Goal: Information Seeking & Learning: Learn about a topic

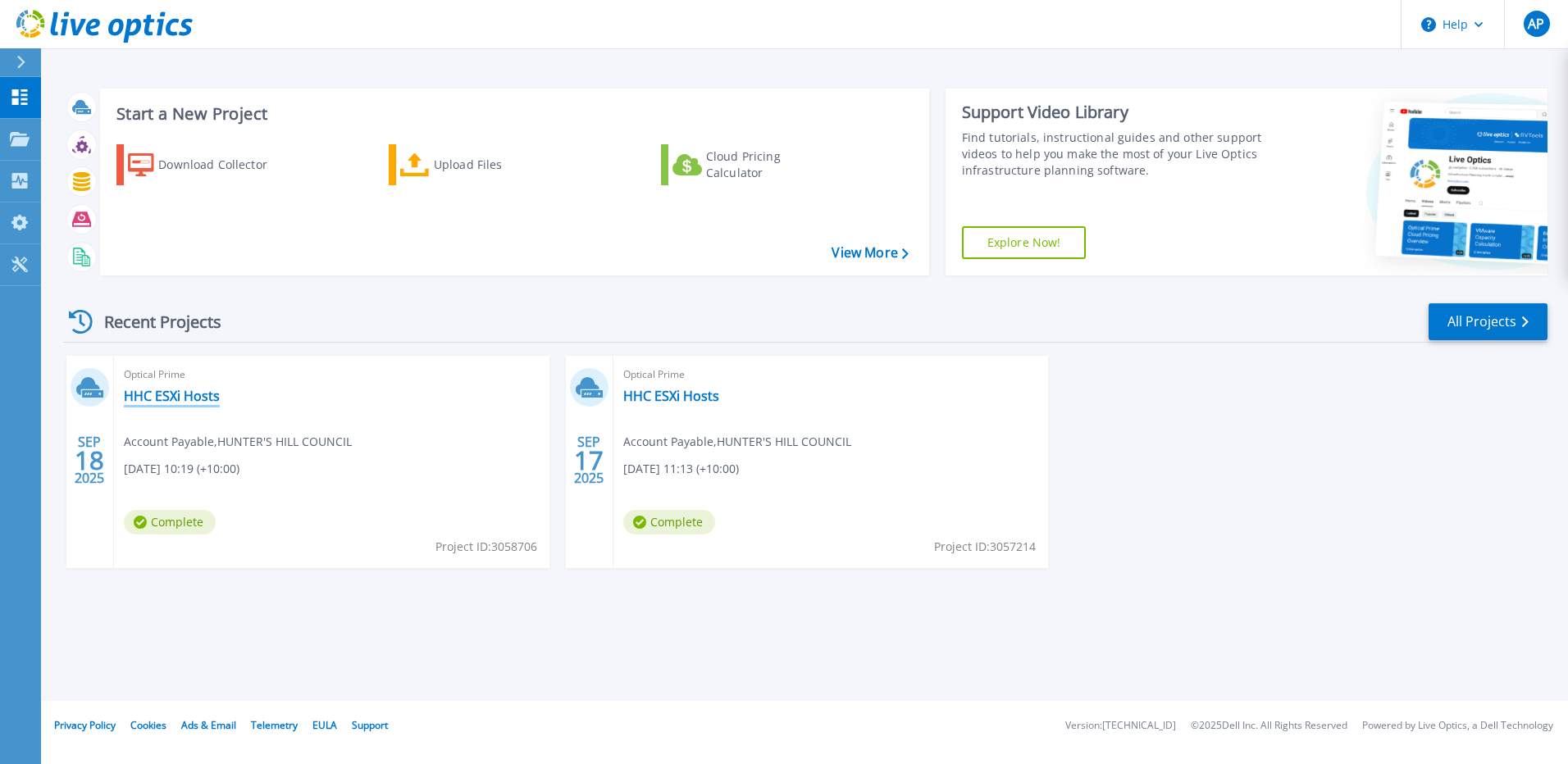
click at [185, 399] on link "HHC ESXi Hosts" at bounding box center [172, 396] width 96 height 17
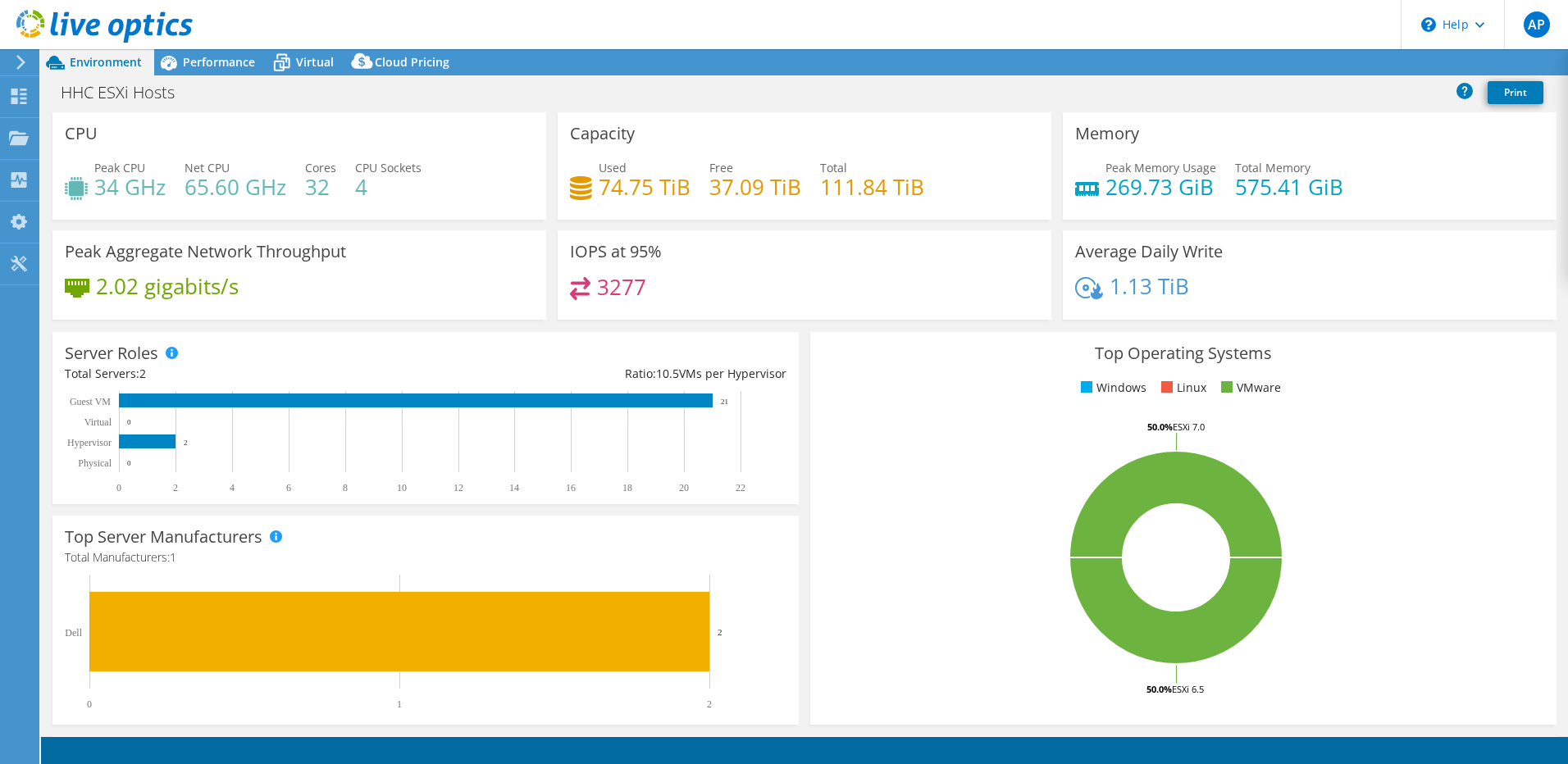
select select "USD"
click at [935, 93] on div "HHC ESXi Hosts Print" at bounding box center [804, 92] width 1527 height 30
click at [195, 58] on span "Performance" at bounding box center [219, 62] width 72 height 16
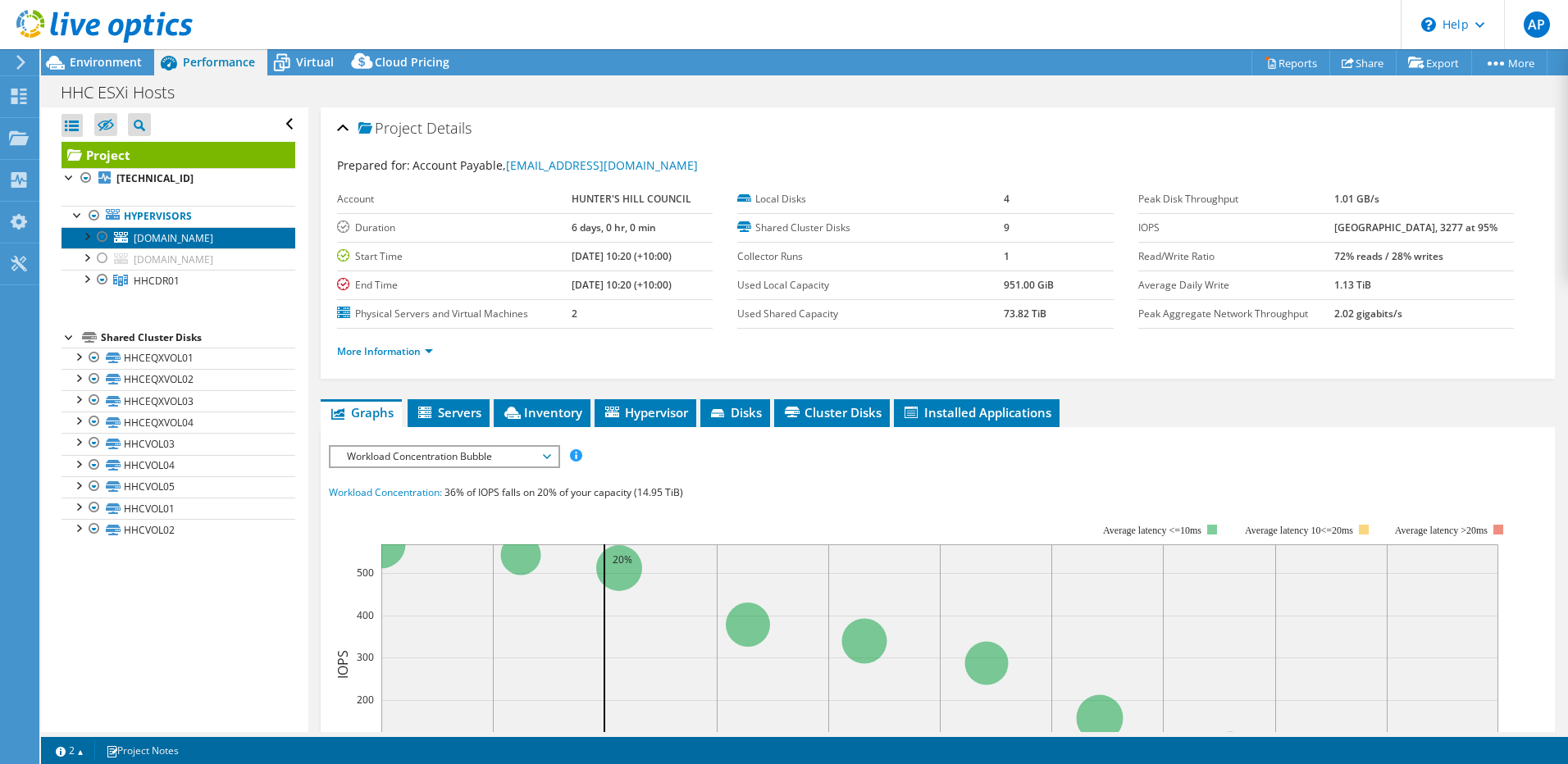
click at [165, 242] on span "[DOMAIN_NAME]" at bounding box center [173, 238] width 79 height 14
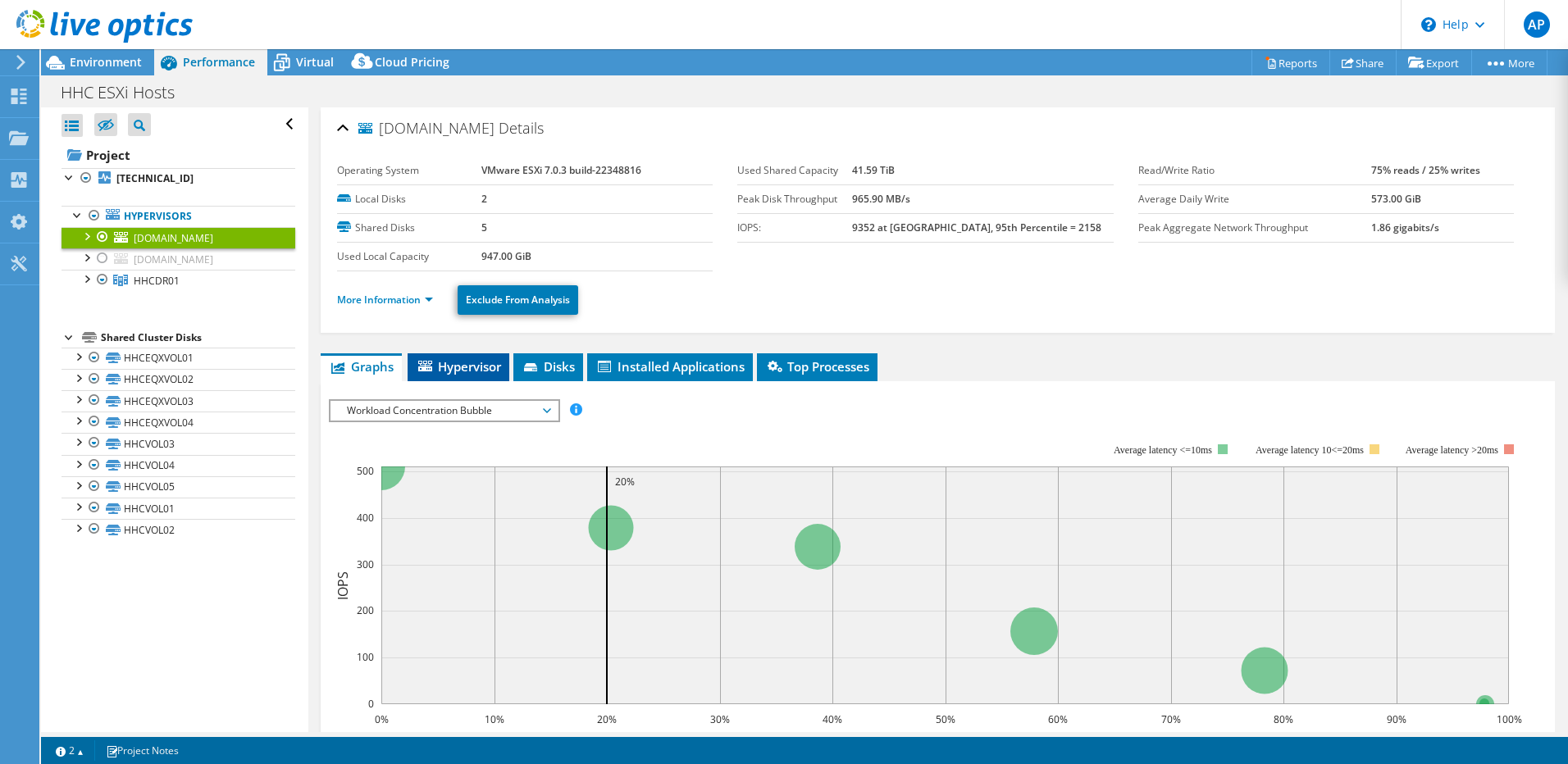
drag, startPoint x: 480, startPoint y: 364, endPoint x: 552, endPoint y: 345, distance: 74.5
click at [480, 364] on span "Hypervisor" at bounding box center [458, 366] width 85 height 17
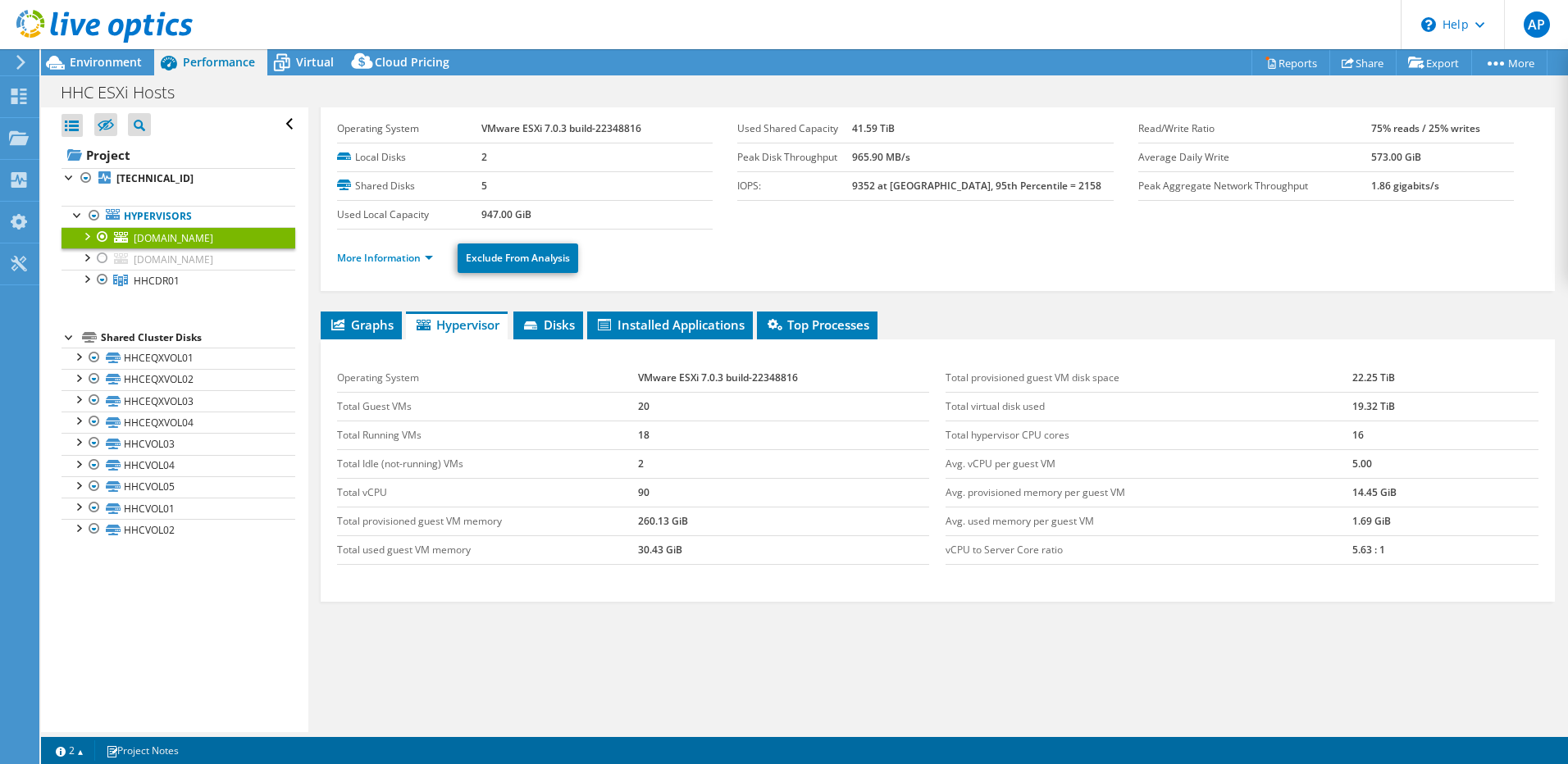
scroll to position [60, 0]
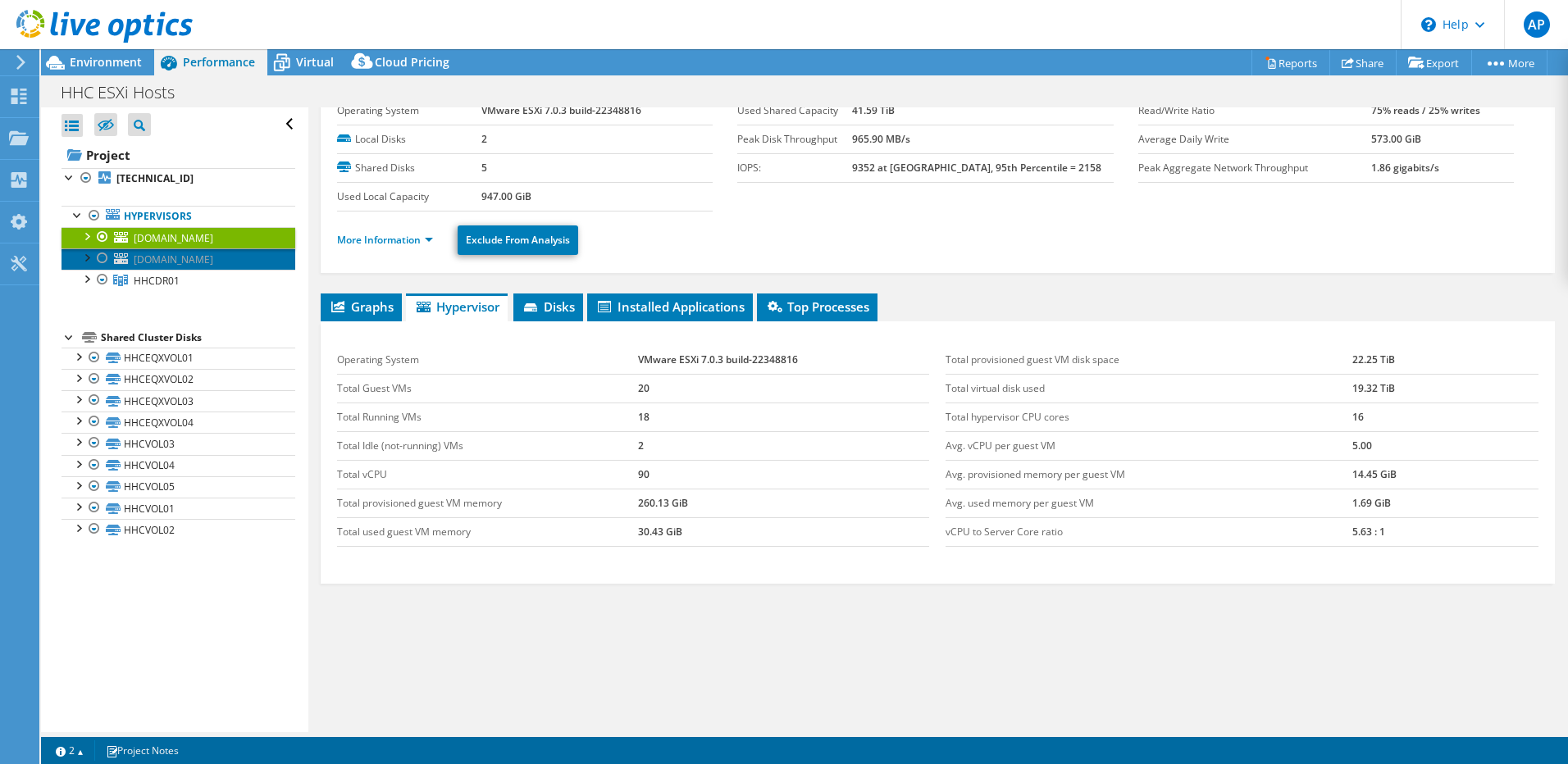
click at [166, 258] on span "[DOMAIN_NAME]" at bounding box center [173, 260] width 79 height 14
click at [100, 261] on div at bounding box center [103, 258] width 17 height 20
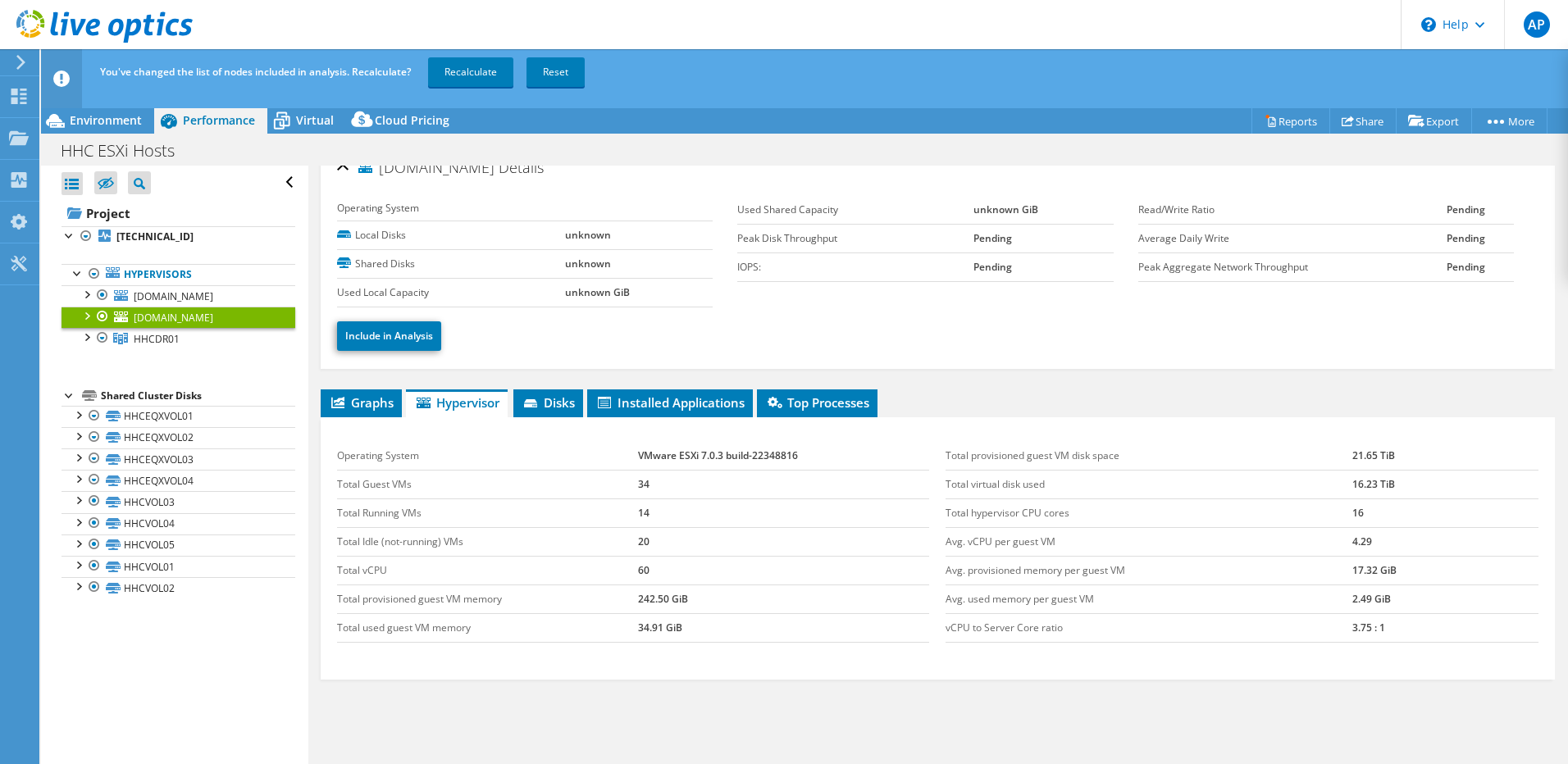
scroll to position [0, 0]
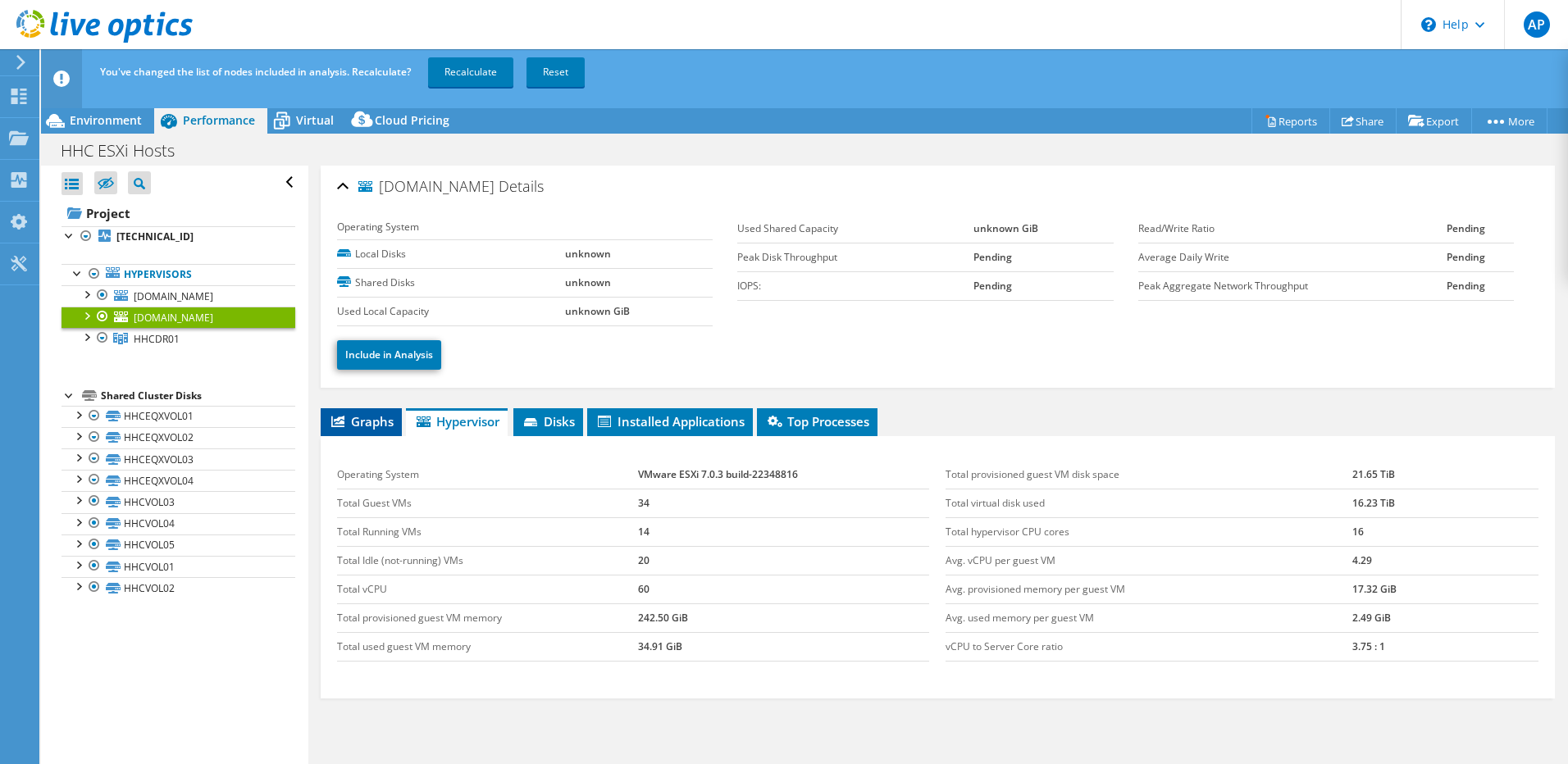
click at [375, 415] on span "Graphs" at bounding box center [361, 421] width 64 height 17
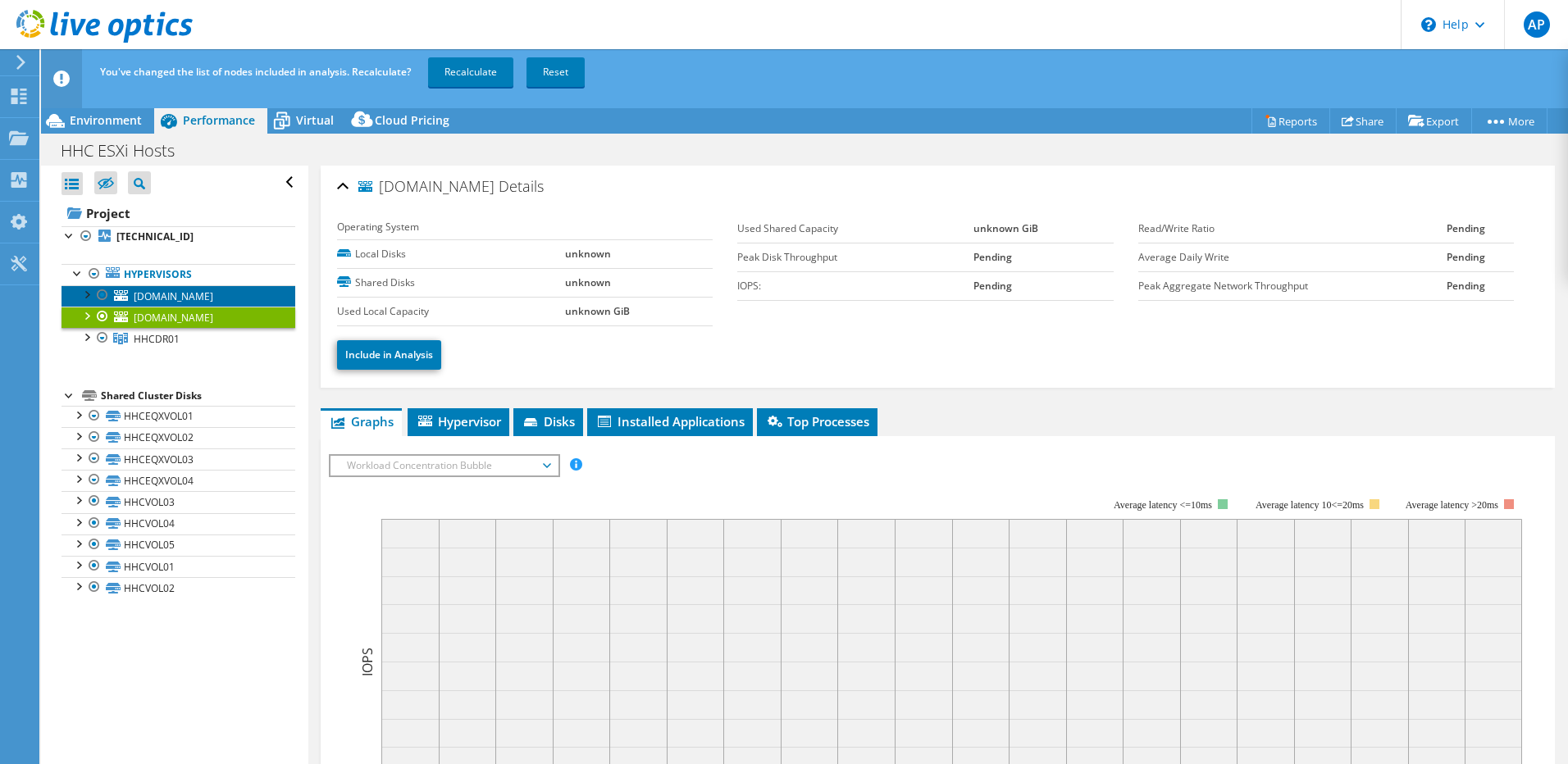
click at [180, 296] on span "[DOMAIN_NAME]" at bounding box center [173, 296] width 79 height 14
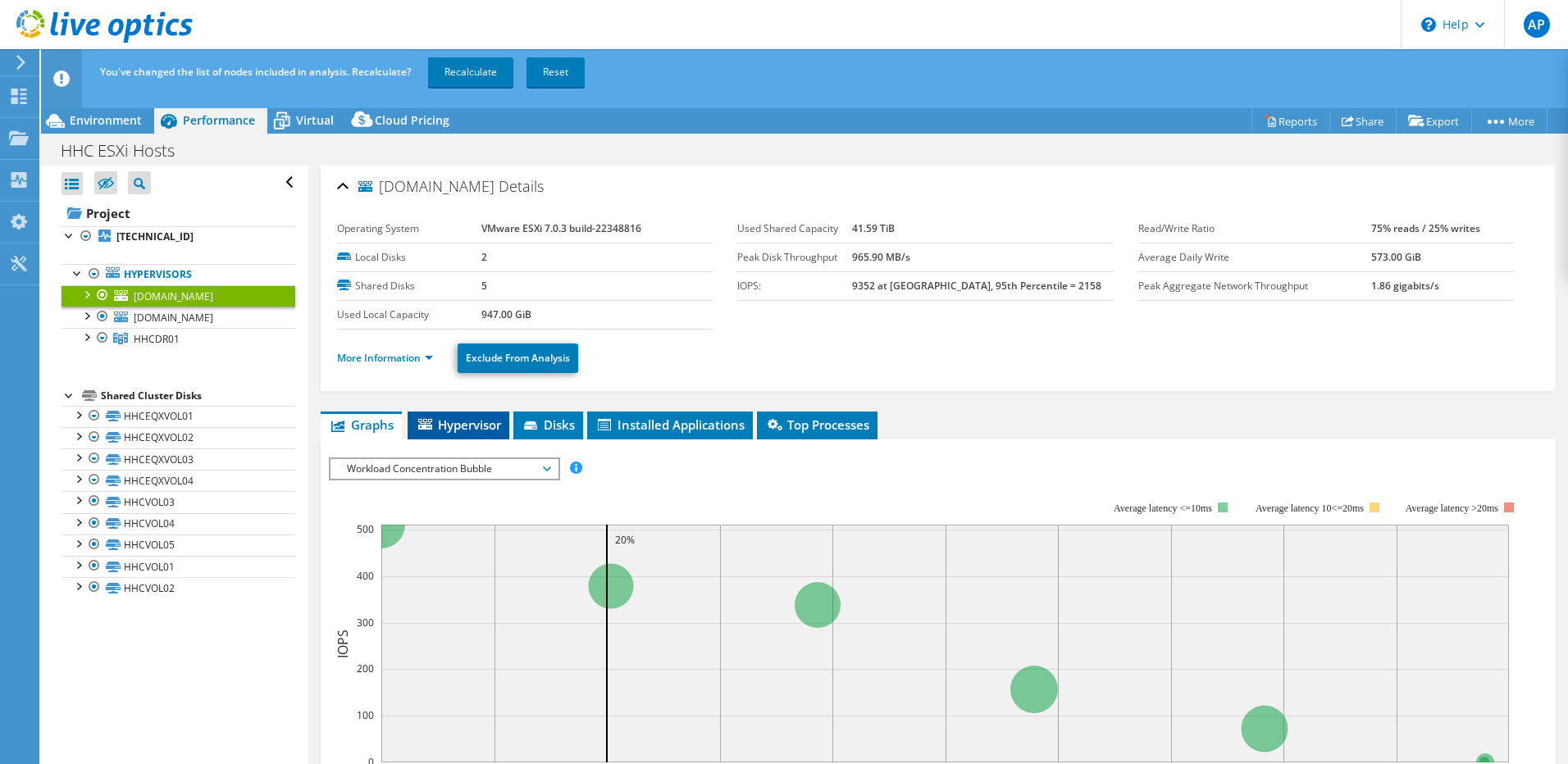
click at [444, 421] on span "Hypervisor" at bounding box center [458, 424] width 85 height 17
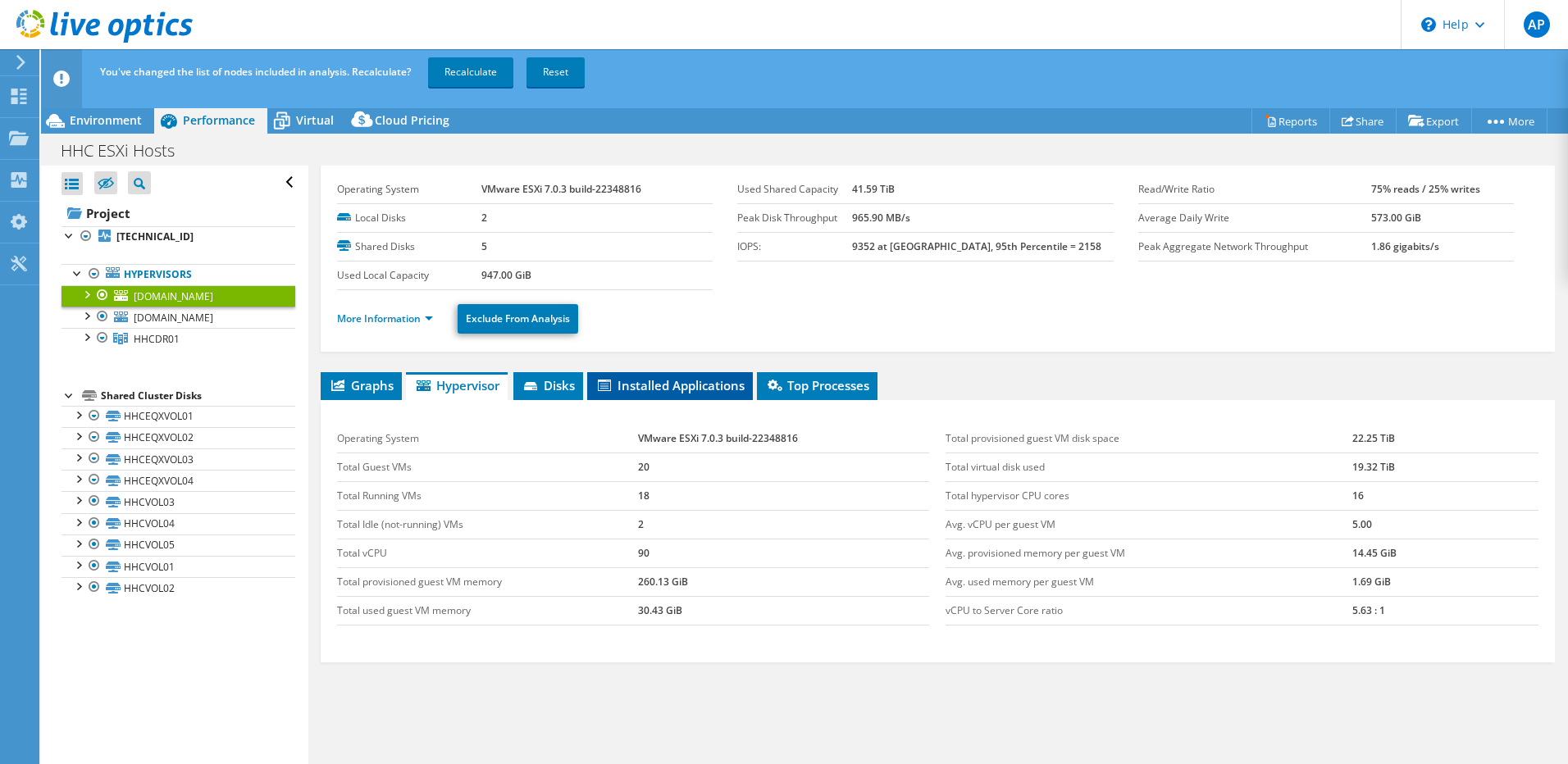
scroll to position [60, 0]
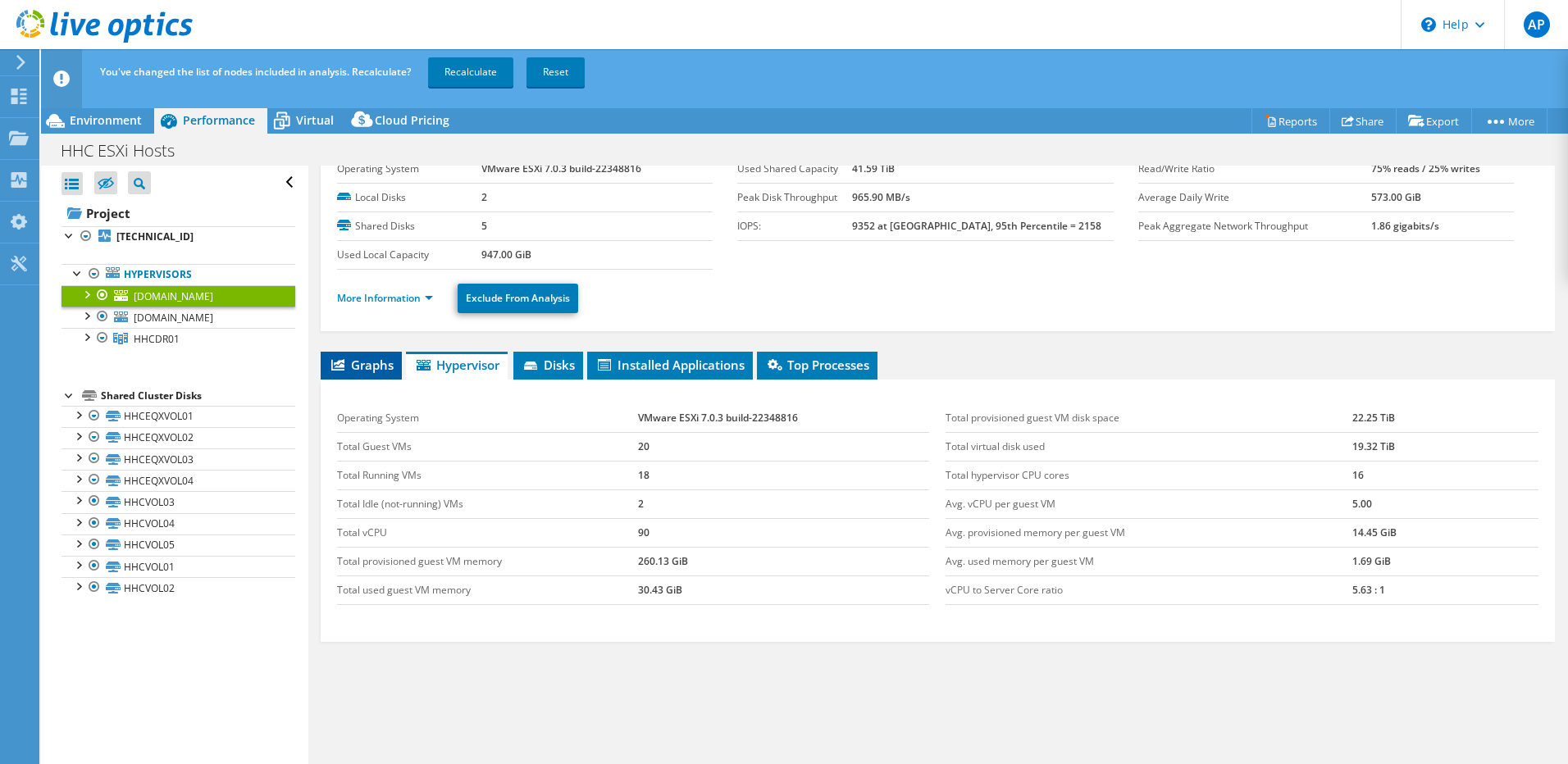
click at [381, 365] on span "Graphs" at bounding box center [361, 364] width 64 height 17
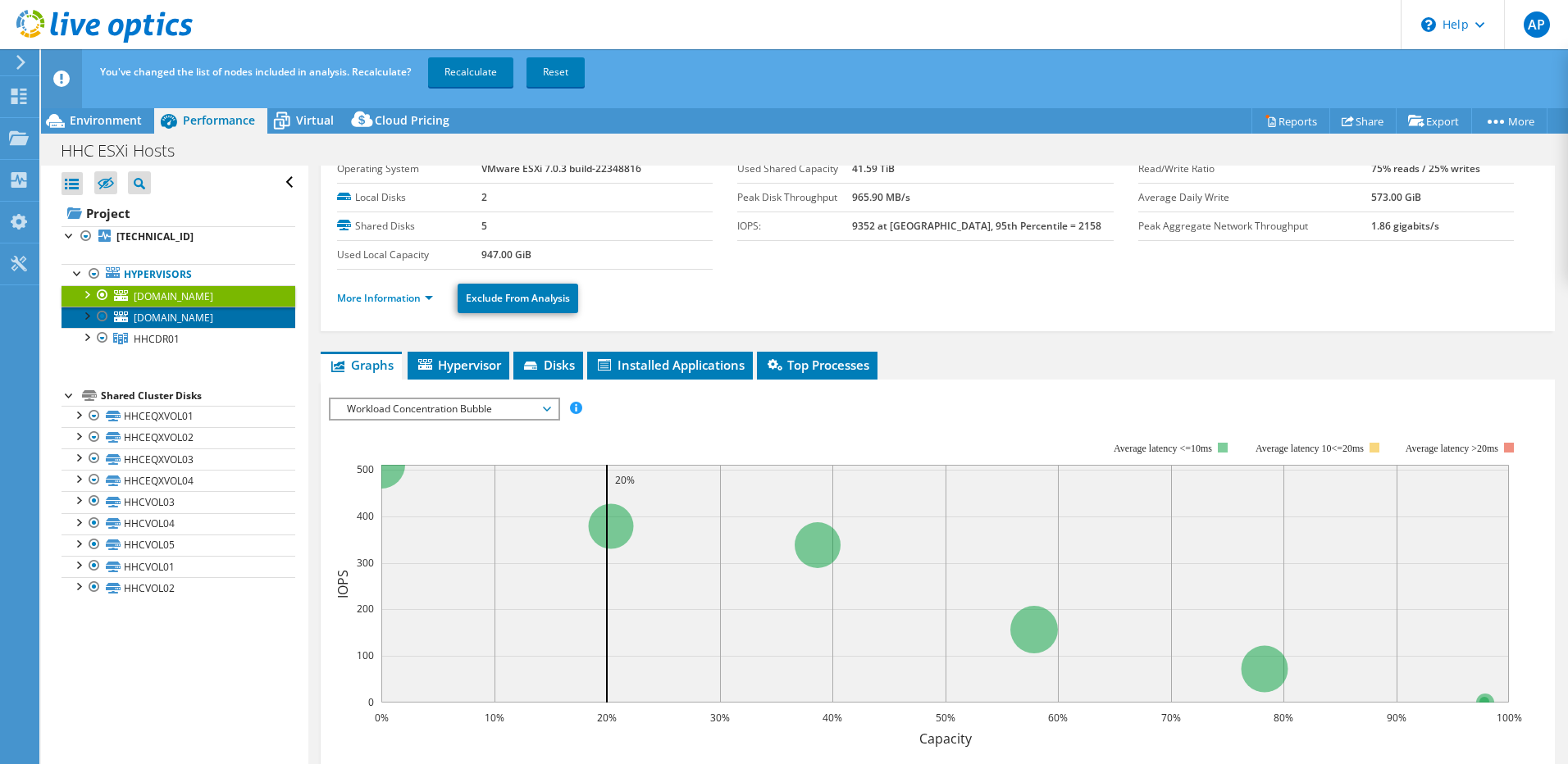
click at [208, 315] on span "[DOMAIN_NAME]" at bounding box center [173, 318] width 79 height 14
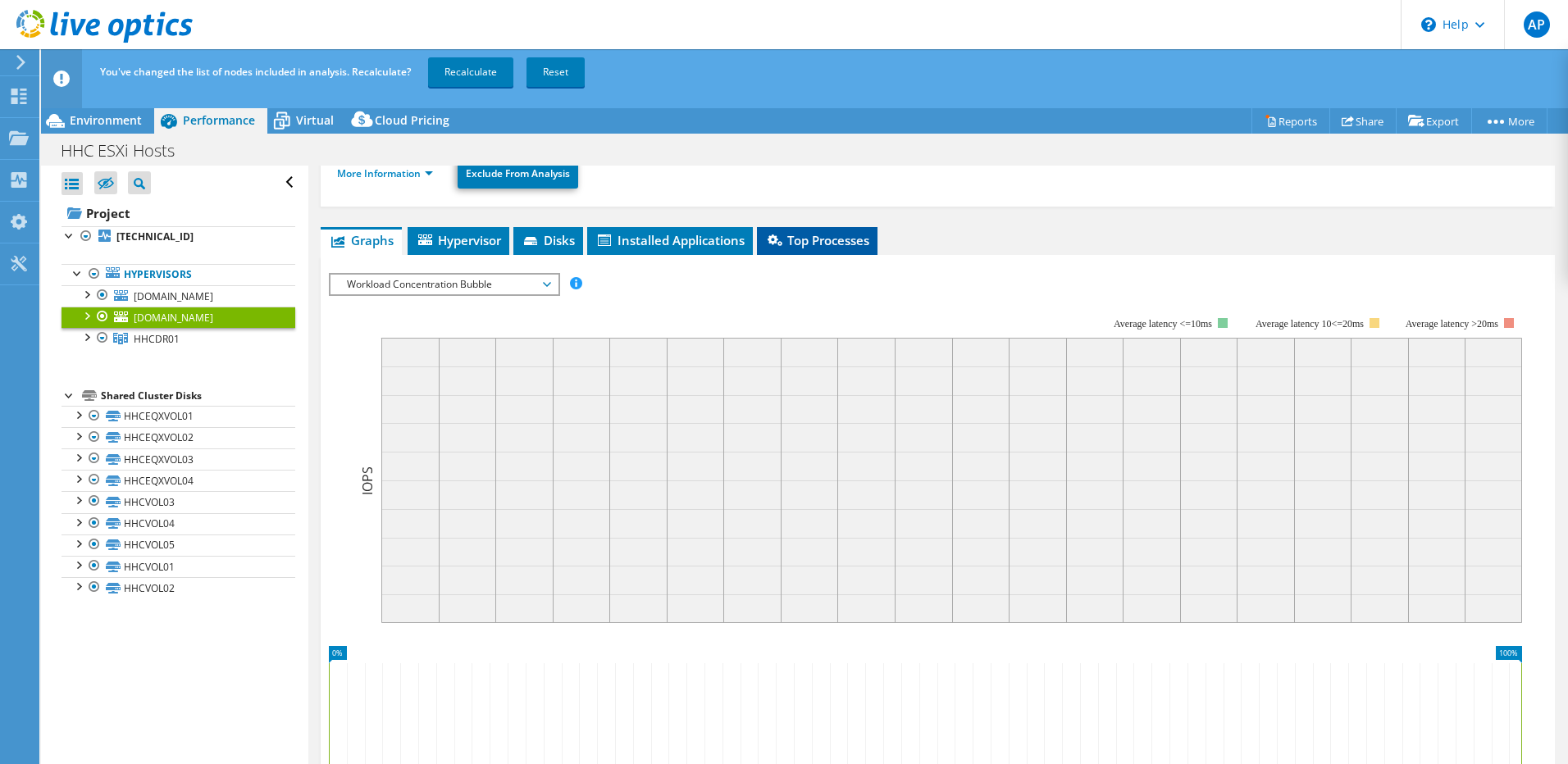
scroll to position [0, 0]
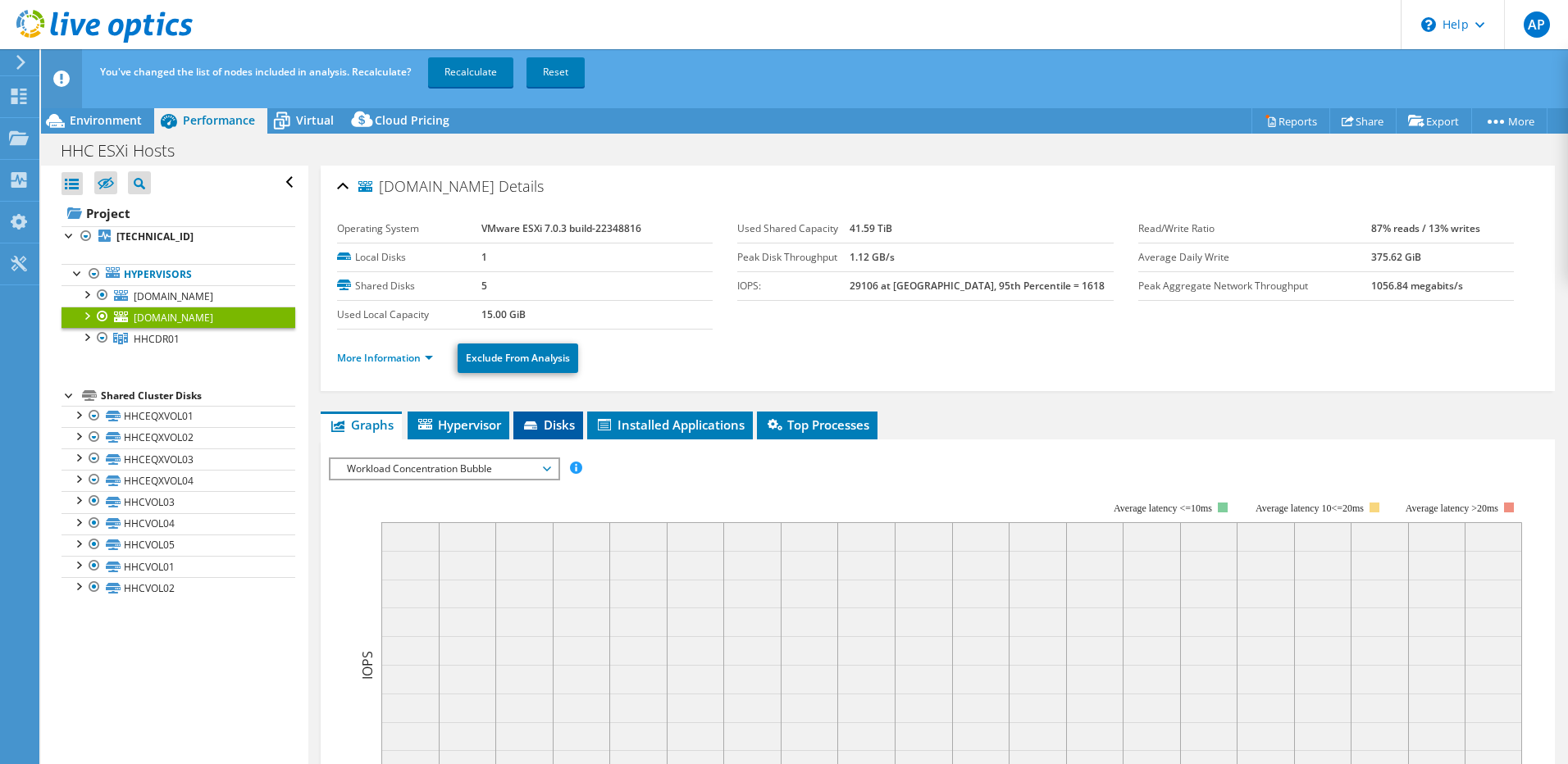
click at [562, 421] on span "Disks" at bounding box center [548, 424] width 54 height 17
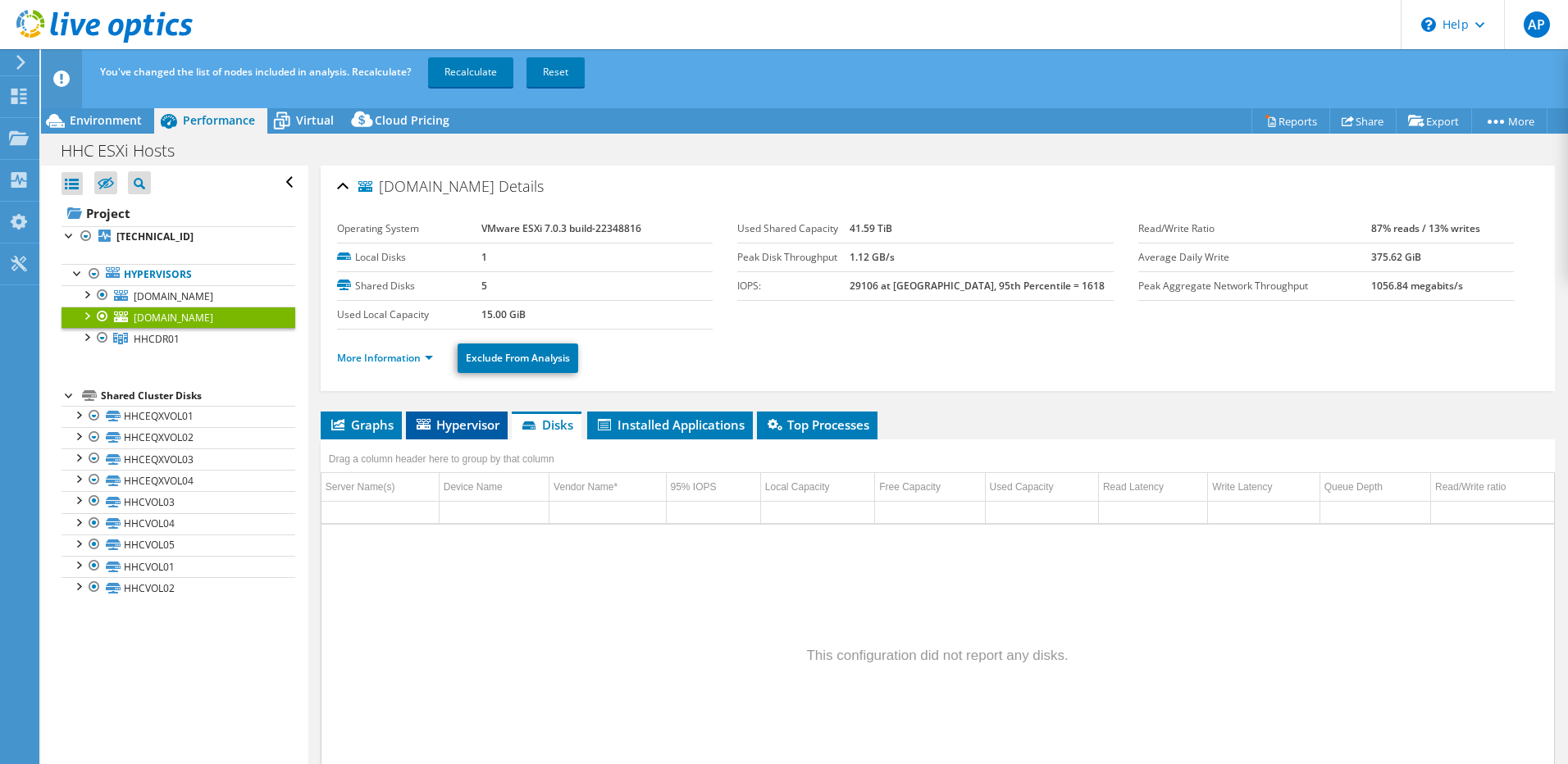
click at [469, 427] on span "Hypervisor" at bounding box center [456, 424] width 85 height 17
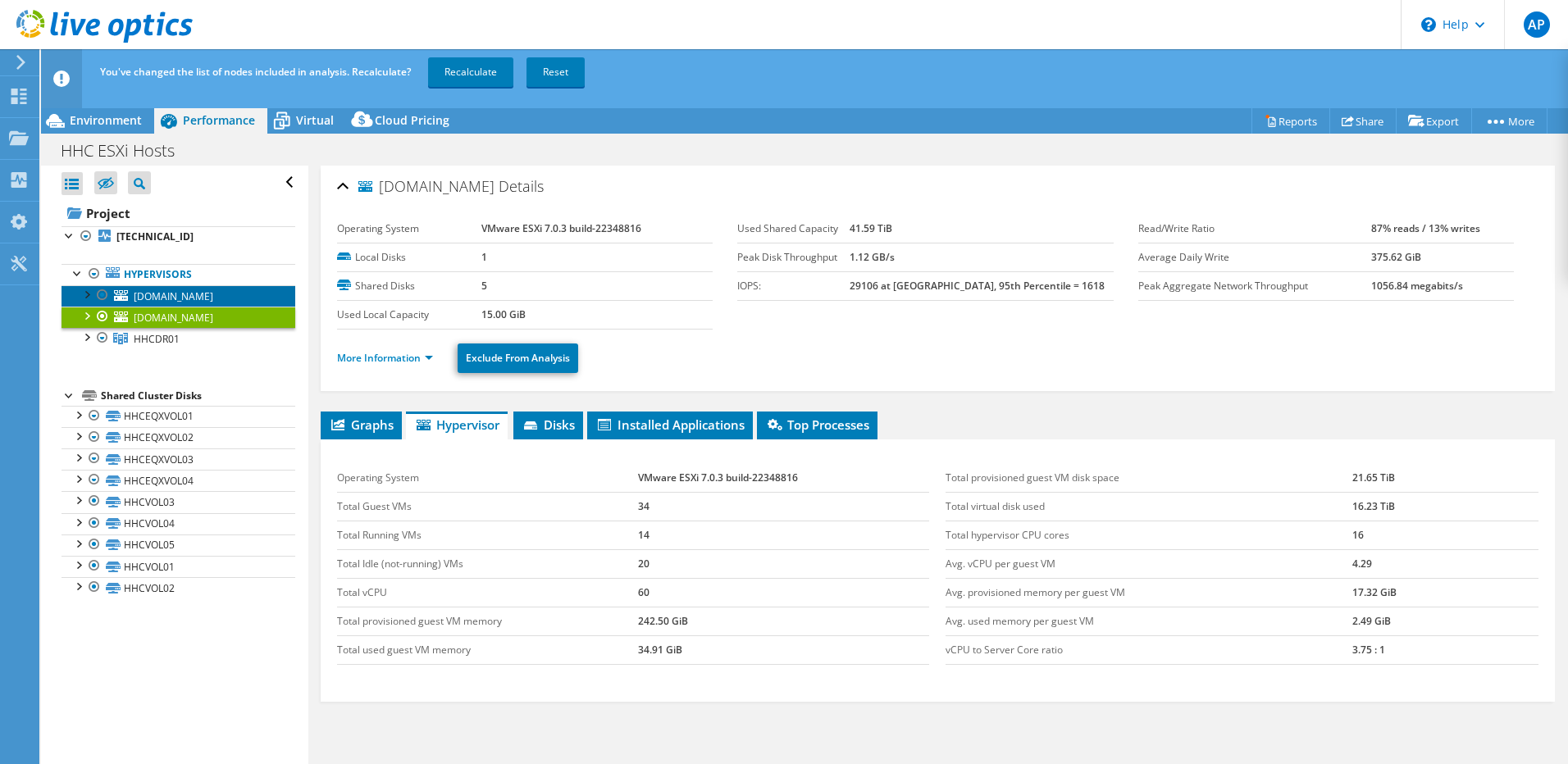
click at [201, 298] on span "[DOMAIN_NAME]" at bounding box center [173, 296] width 79 height 14
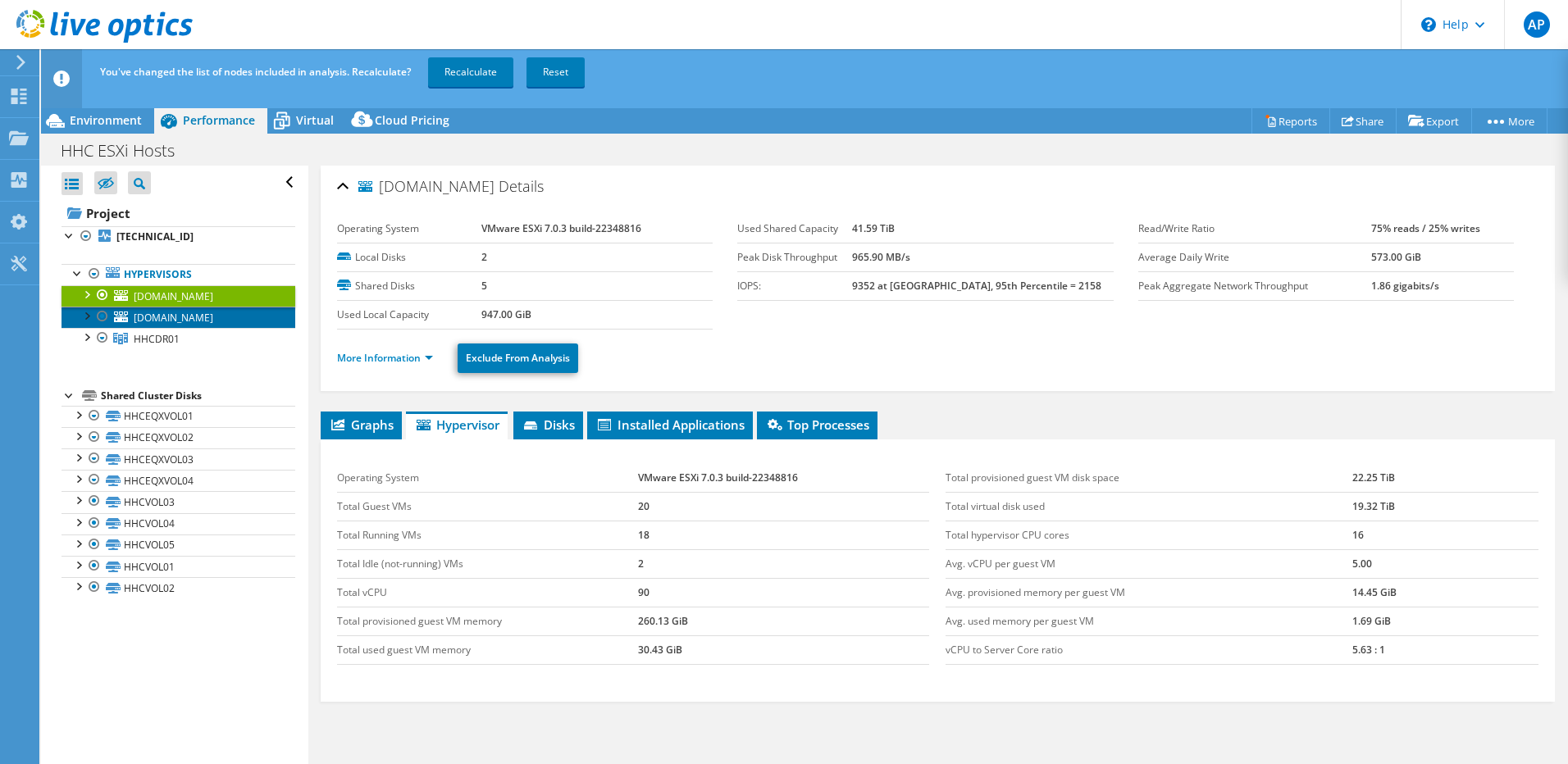
click at [195, 314] on span "[DOMAIN_NAME]" at bounding box center [173, 318] width 79 height 14
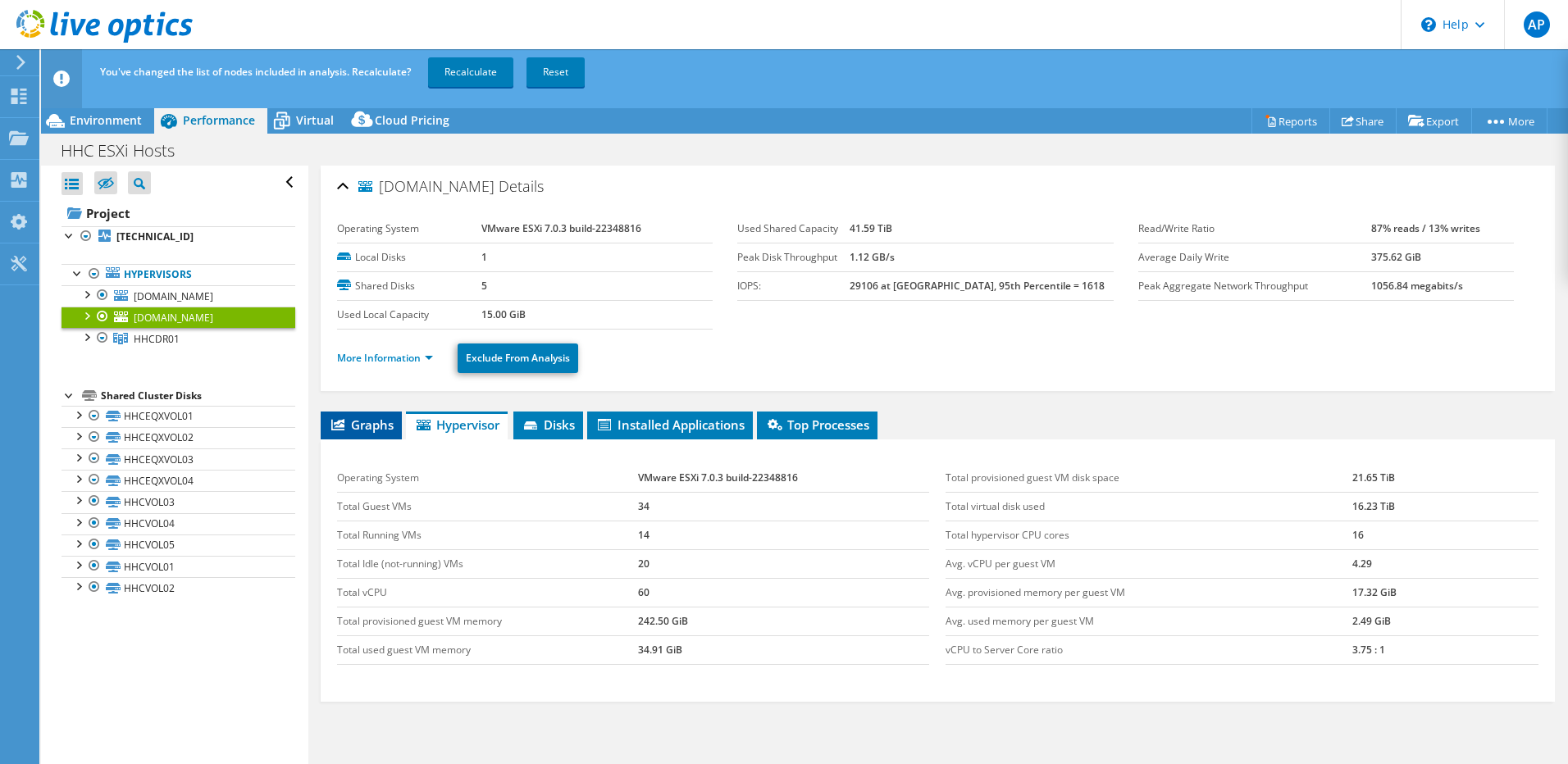
click at [390, 417] on span "Graphs" at bounding box center [361, 424] width 64 height 17
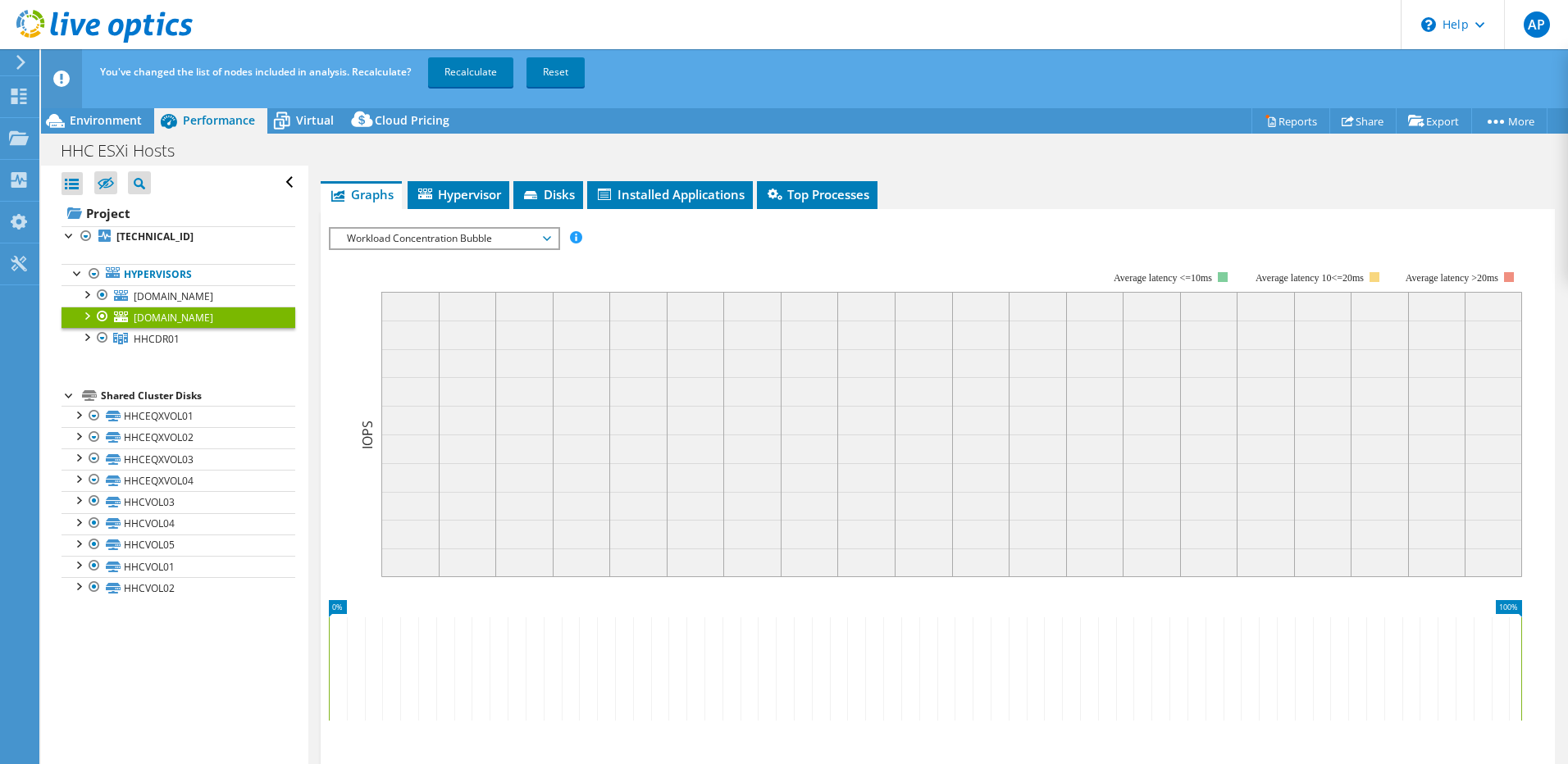
scroll to position [106, 0]
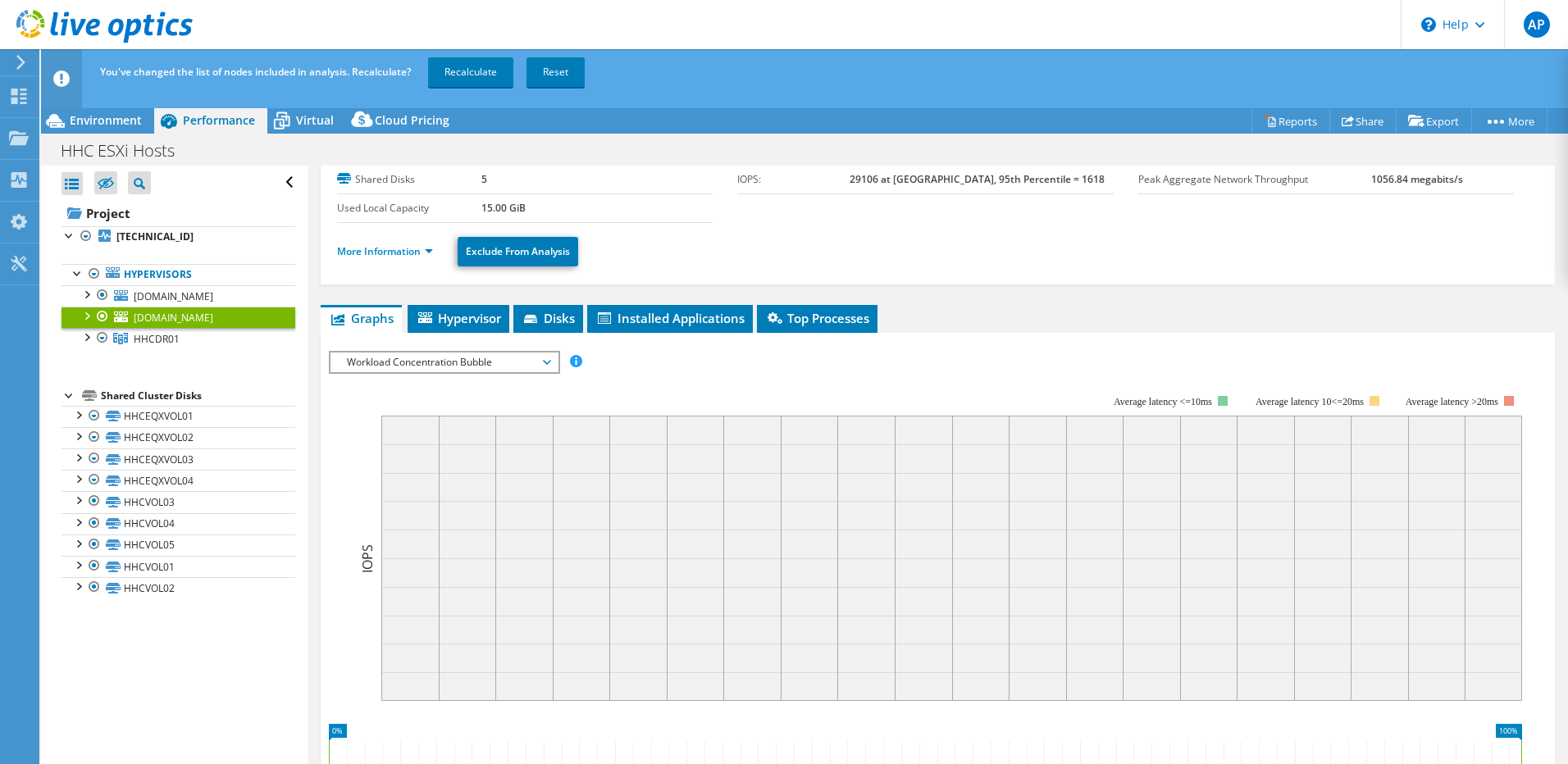
click at [512, 366] on span "Workload Concentration Bubble" at bounding box center [445, 362] width 211 height 20
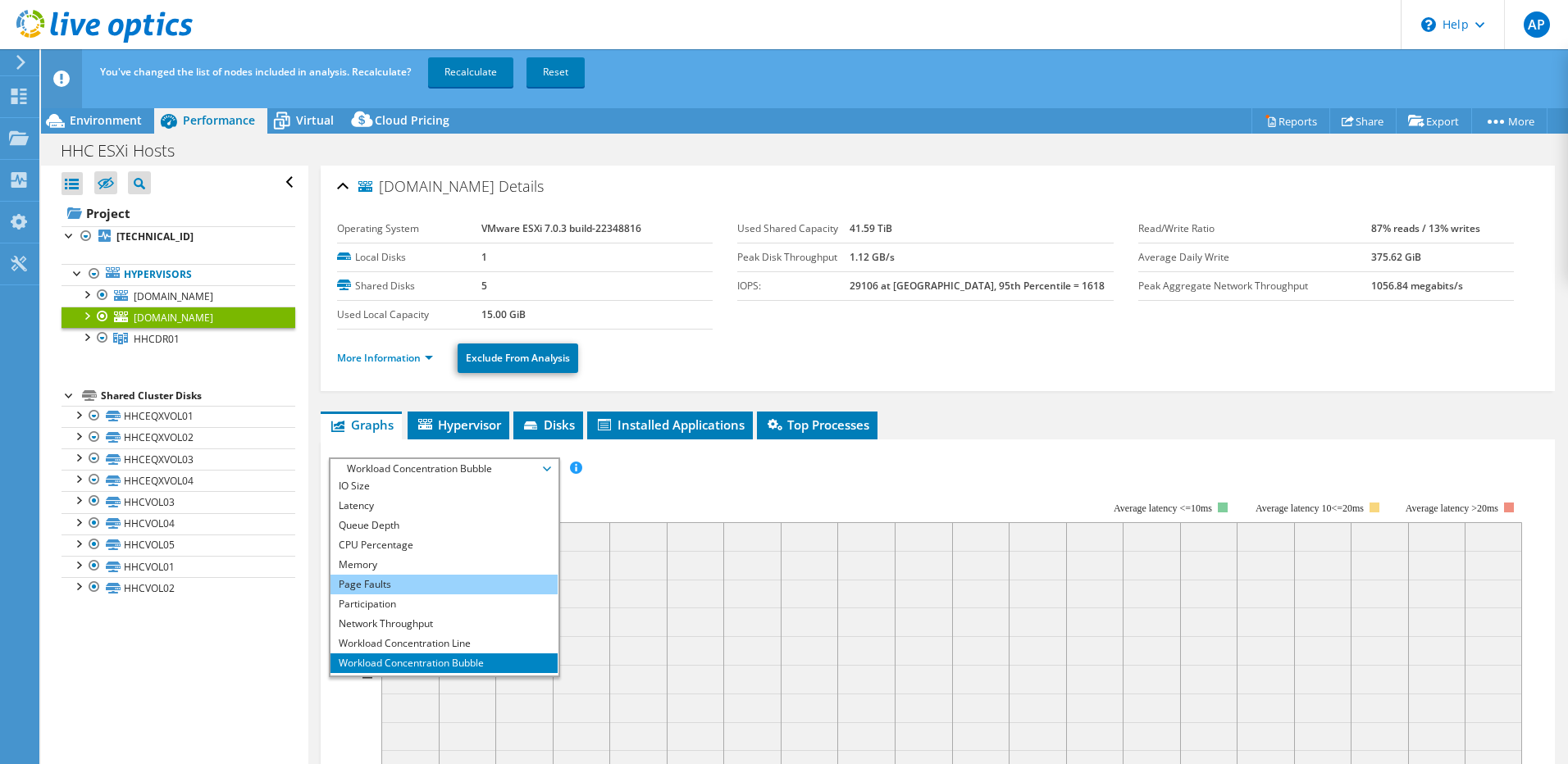
scroll to position [59, 0]
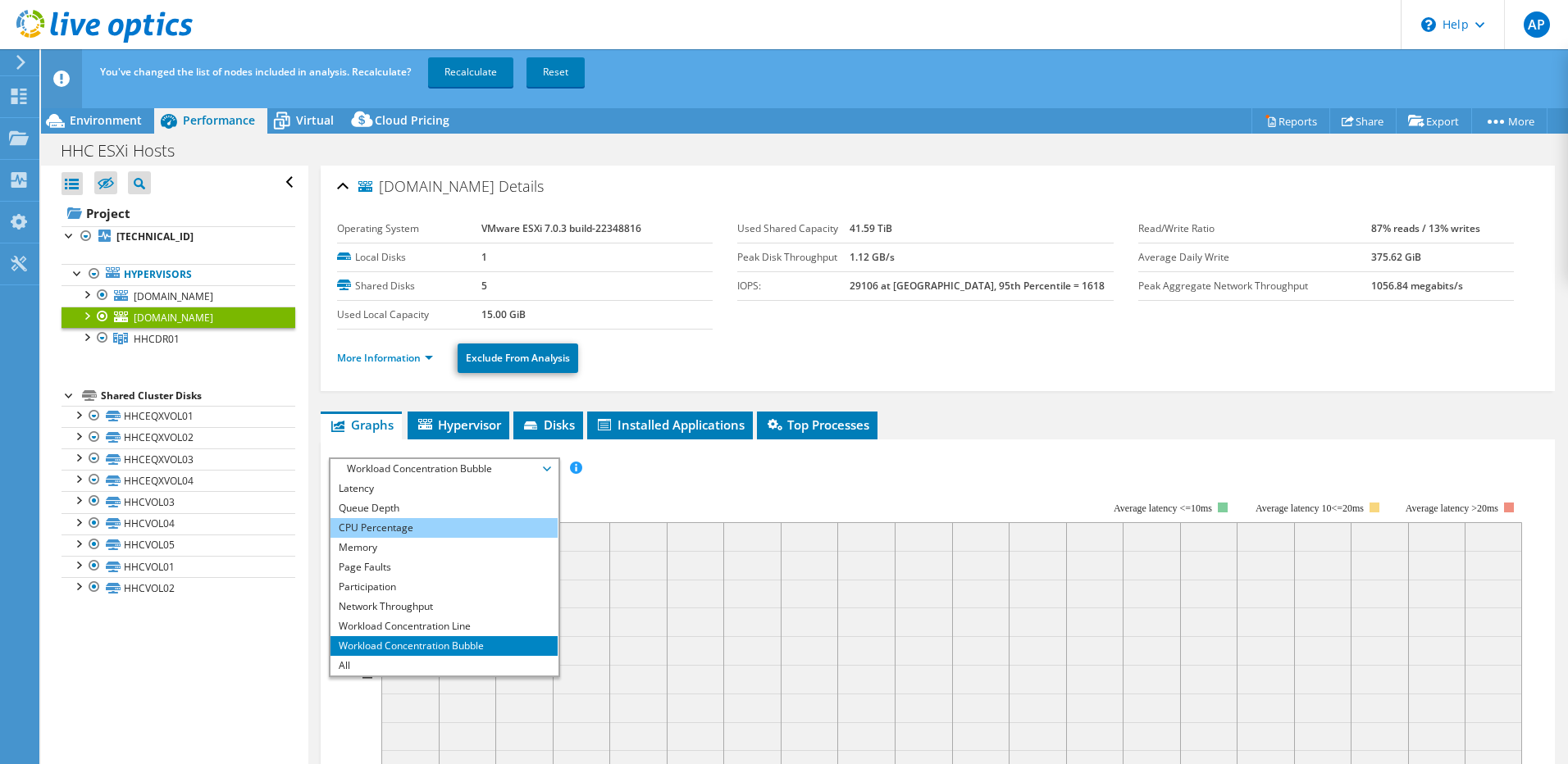
click at [418, 531] on li "CPU Percentage" at bounding box center [444, 529] width 228 height 20
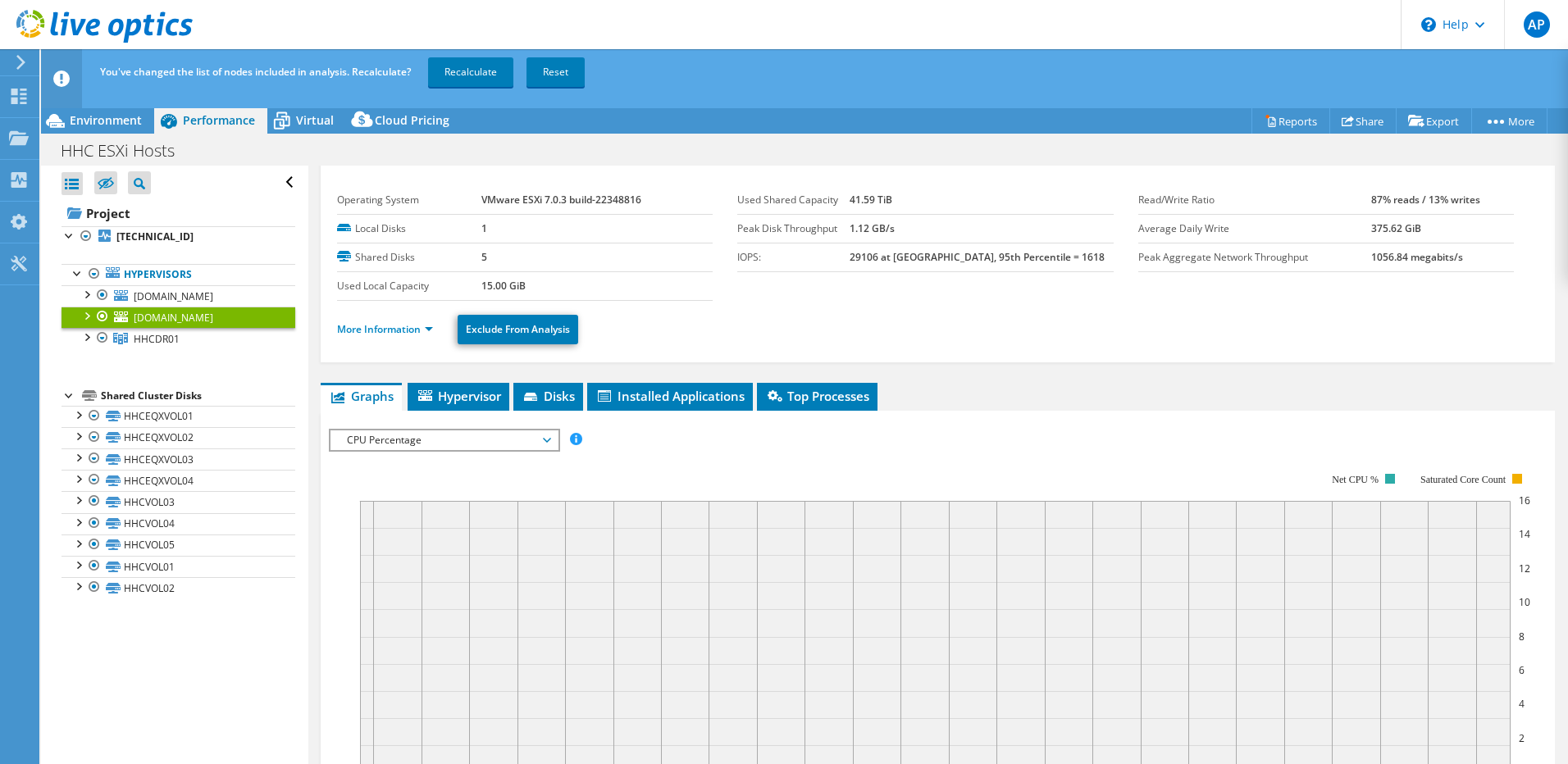
scroll to position [0, 0]
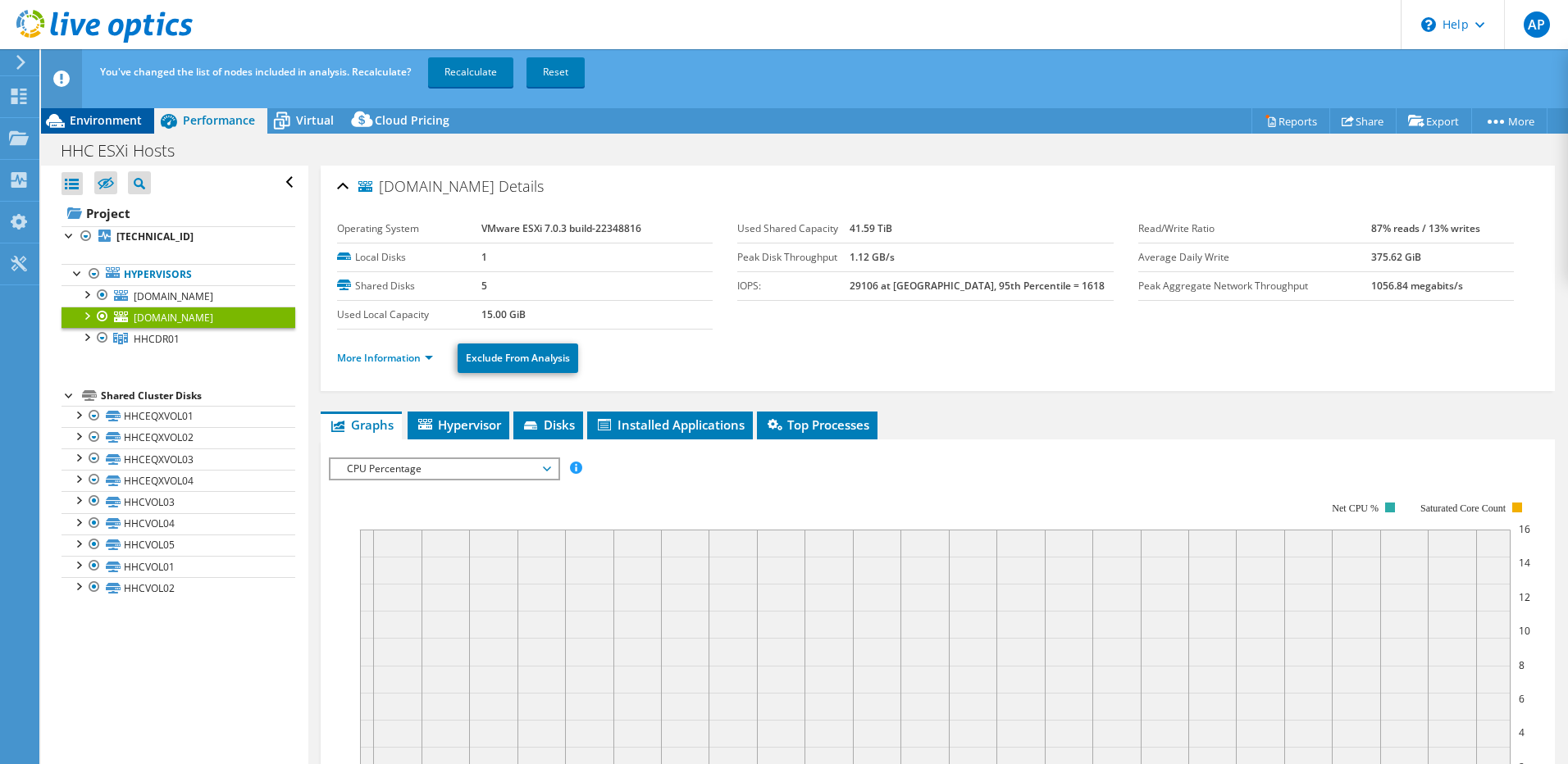
click at [125, 127] on span "Environment" at bounding box center [106, 120] width 72 height 16
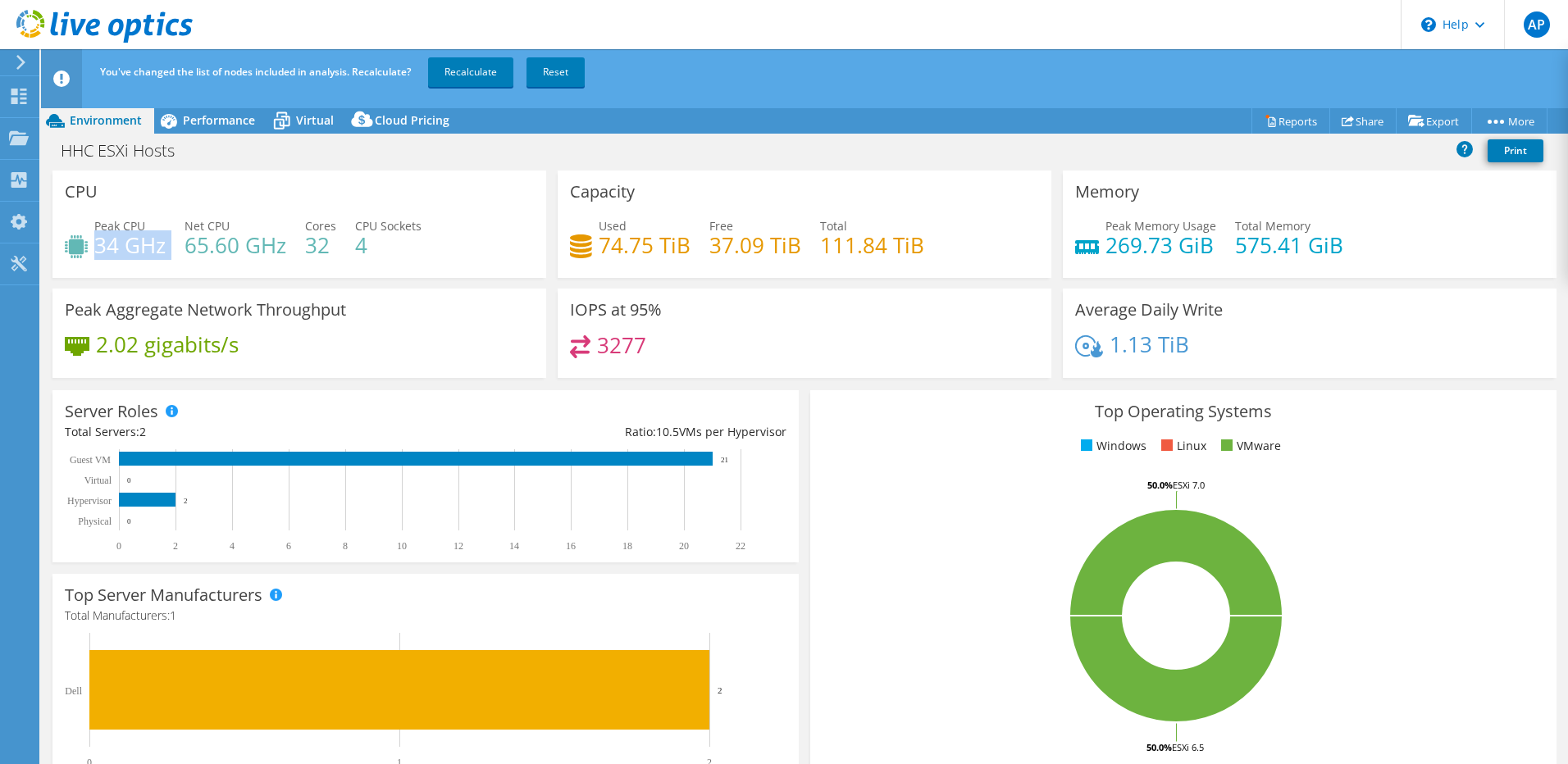
drag, startPoint x: 135, startPoint y: 240, endPoint x: 168, endPoint y: 240, distance: 33.0
click at [167, 240] on div "Peak CPU 34 GHz Net CPU 65.60 GHz Cores 32 CPU Sockets 4" at bounding box center [299, 243] width 469 height 54
drag, startPoint x: 168, startPoint y: 240, endPoint x: 164, endPoint y: 265, distance: 25.3
click at [164, 265] on div "Peak CPU 34 GHz Net CPU 65.60 GHz Cores 32 CPU Sockets 4" at bounding box center [299, 243] width 469 height 54
click at [805, 430] on div "Top Operating Systems Windows Linux VMware 50.0% ESXi 6.5 50.0% ESXi 7.0" at bounding box center [1184, 587] width 758 height 404
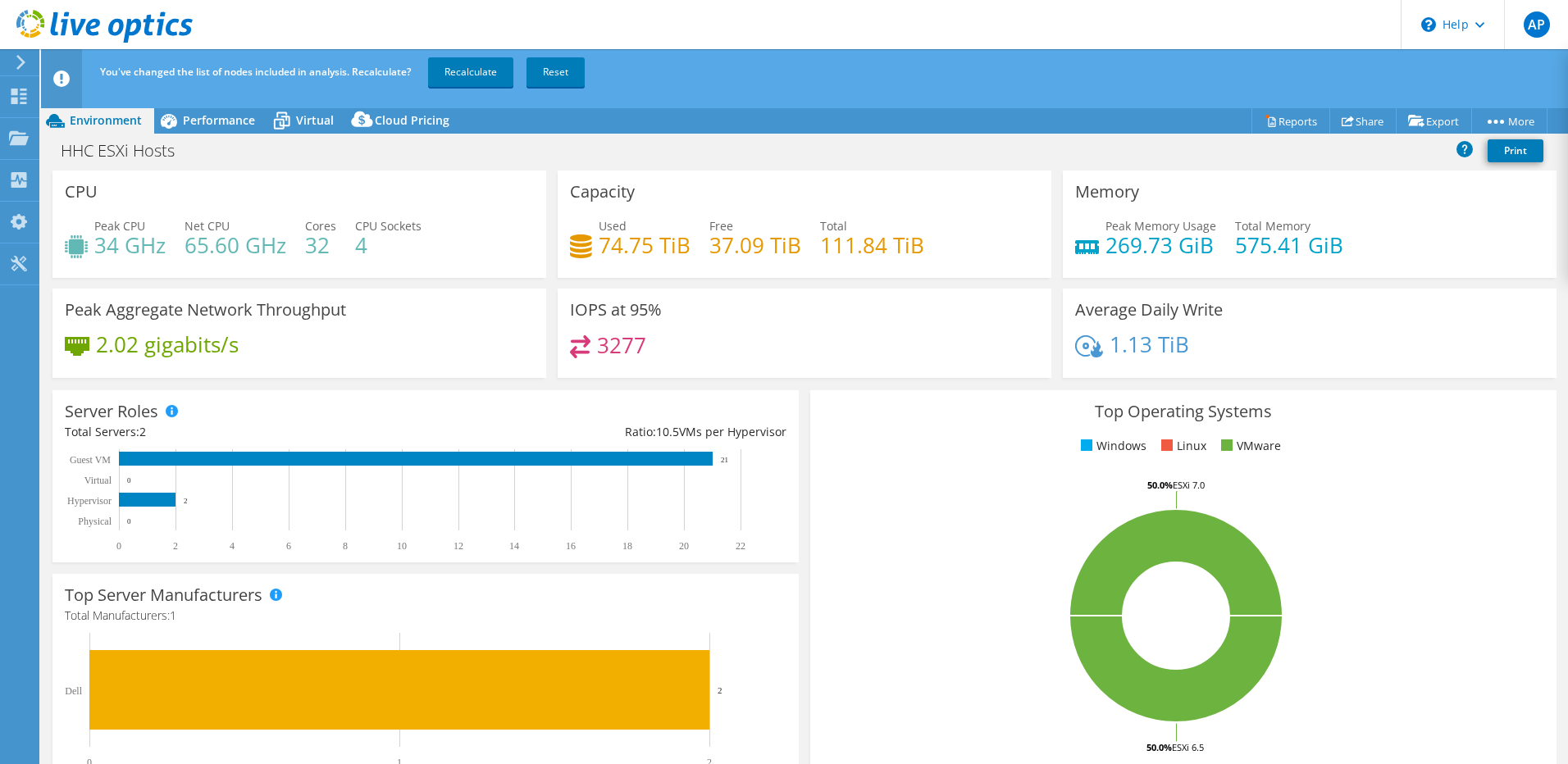
click at [552, 213] on div "Capacity Used 74.75 TiB Free 37.09 TiB Total 111.84 TiB" at bounding box center [804, 225] width 505 height 107
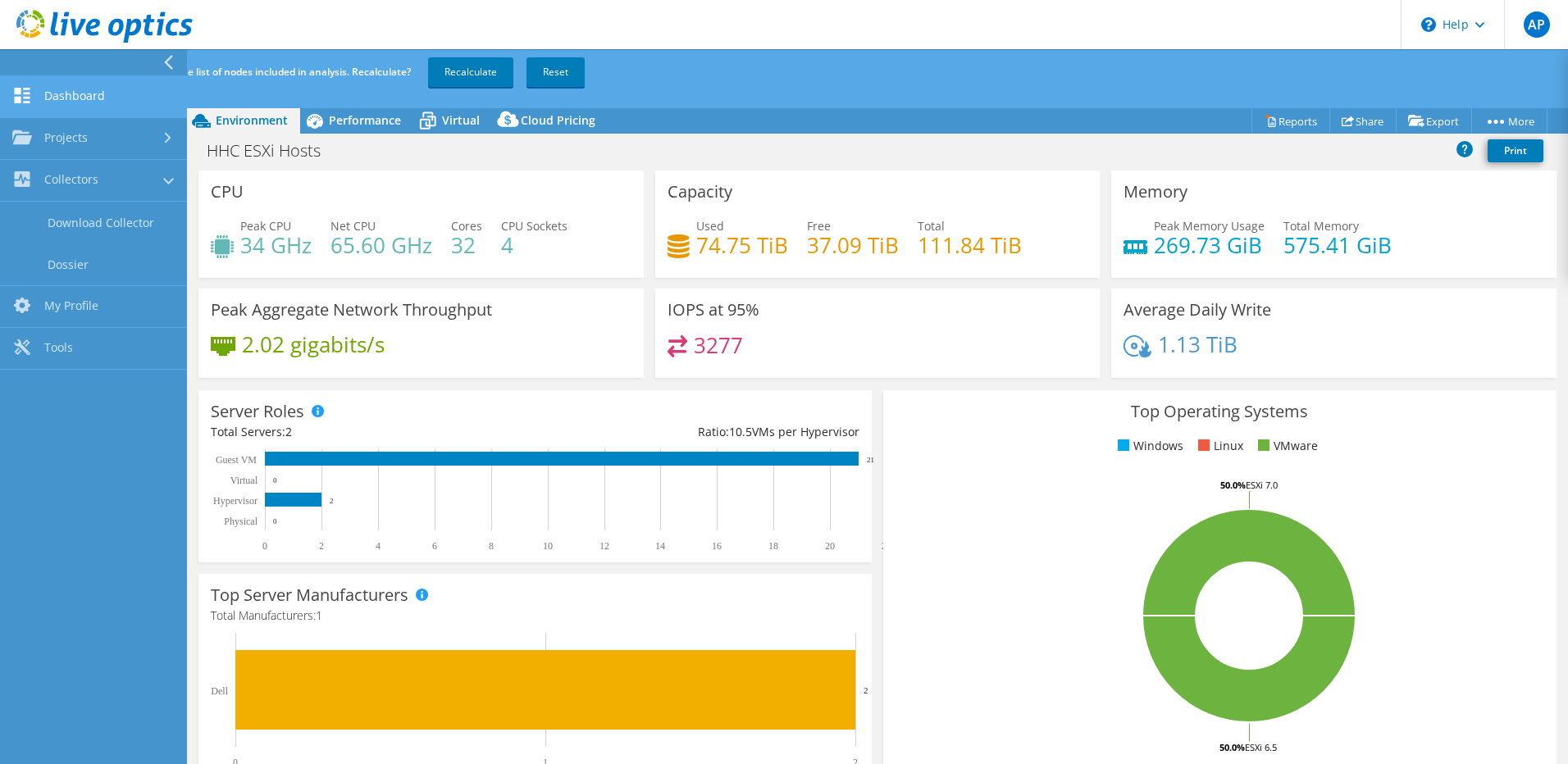
click at [91, 89] on link "Dashboard" at bounding box center [93, 97] width 187 height 42
click at [334, 116] on span "Performance" at bounding box center [365, 120] width 72 height 16
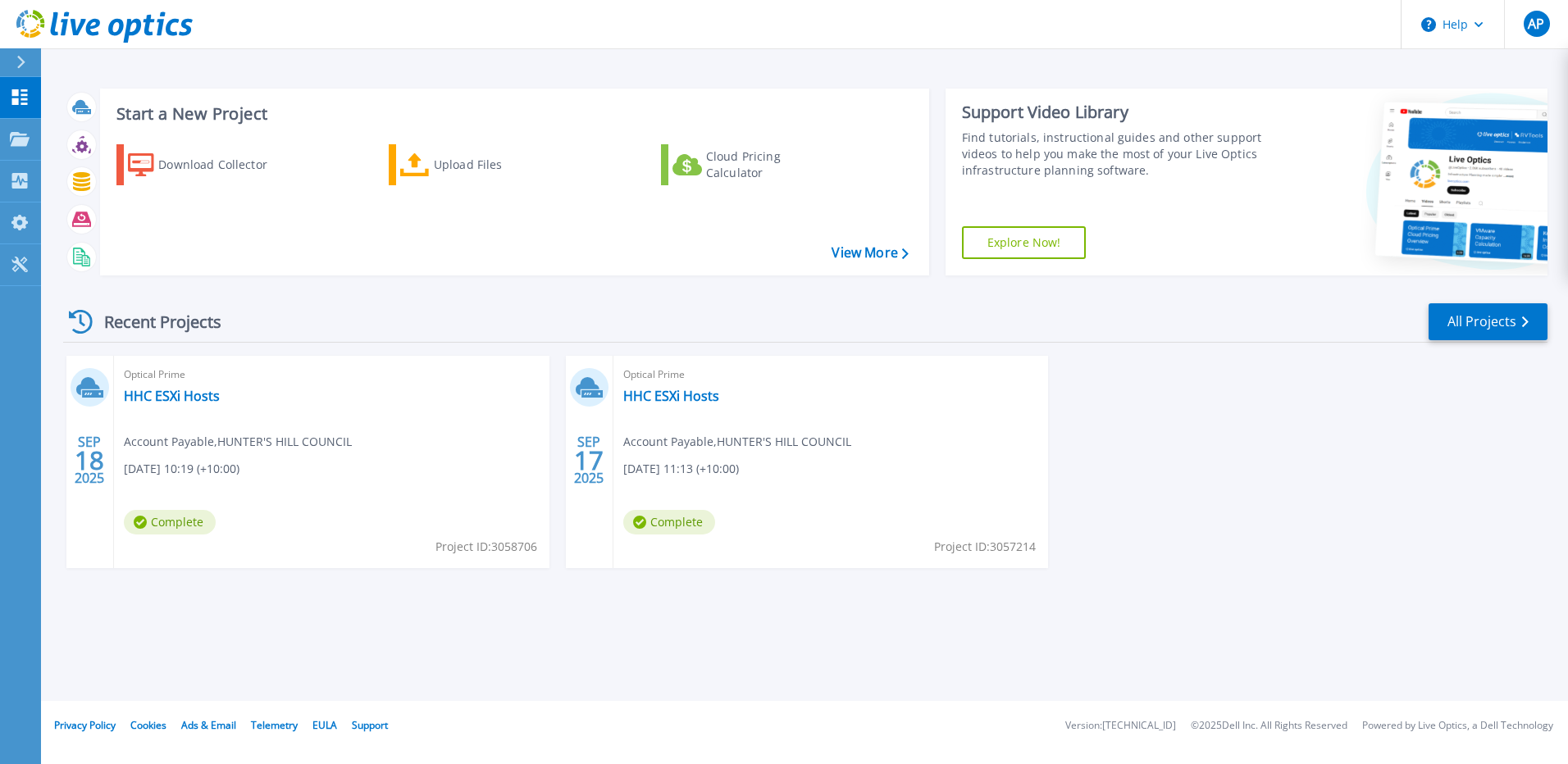
click at [205, 408] on div "Optical Prime HHC ESXi Hosts Account Payable , HUNTER'S HILL COUNCIL 09/18/2025…" at bounding box center [332, 461] width 436 height 212
click at [202, 403] on link "HHC ESXi Hosts" at bounding box center [172, 396] width 96 height 17
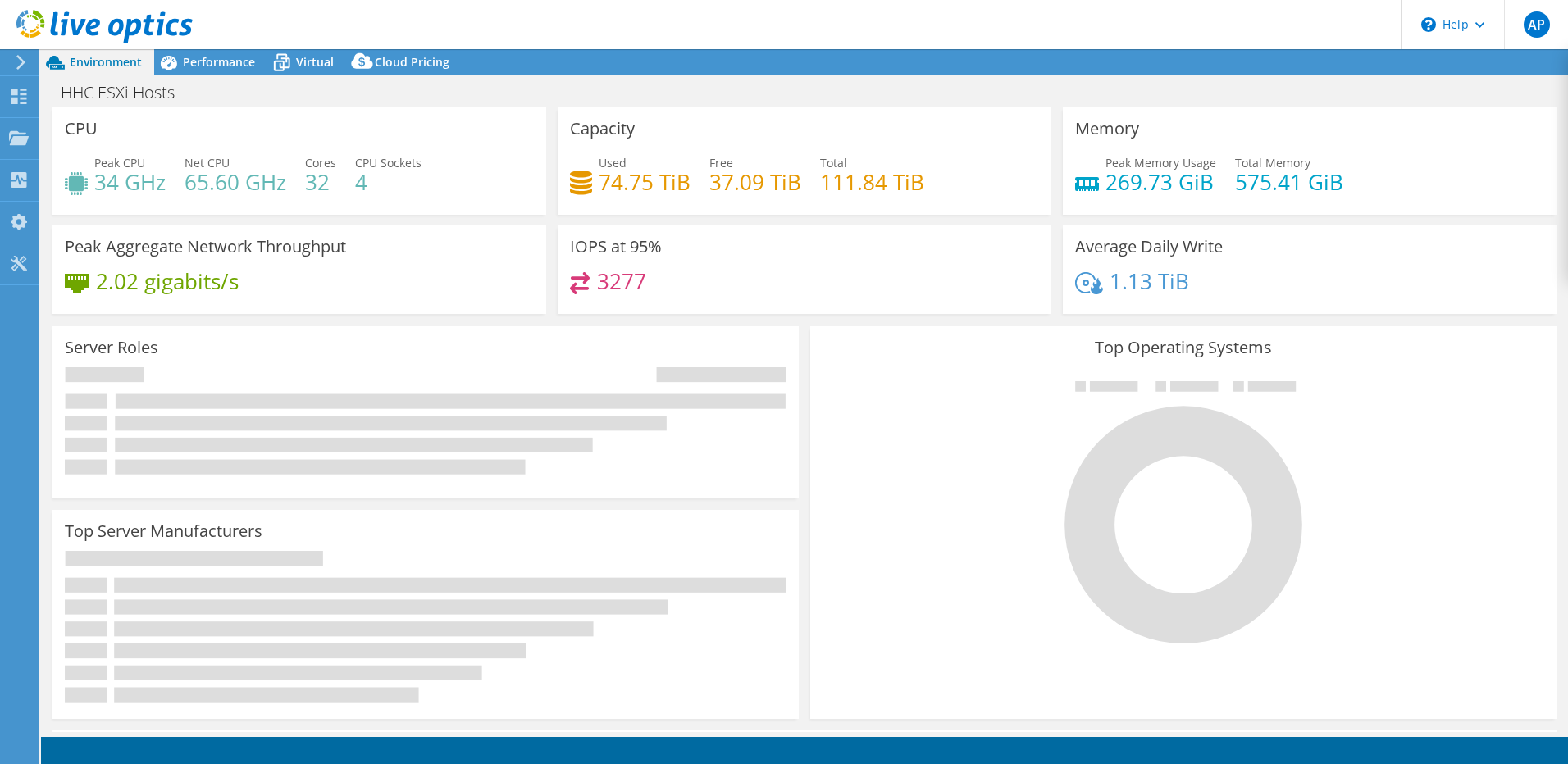
select select "USD"
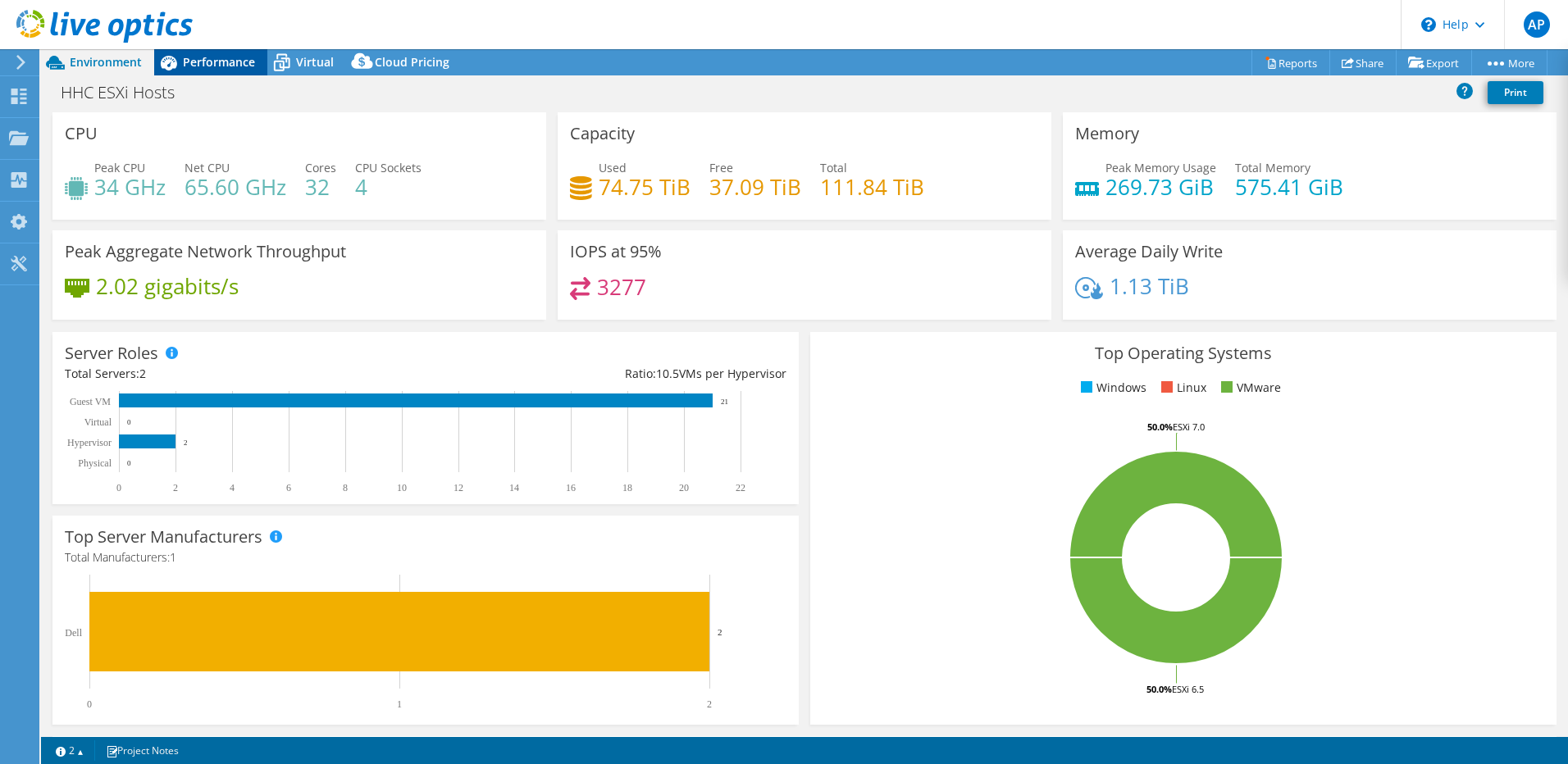
click at [232, 69] on span "Performance" at bounding box center [219, 62] width 72 height 16
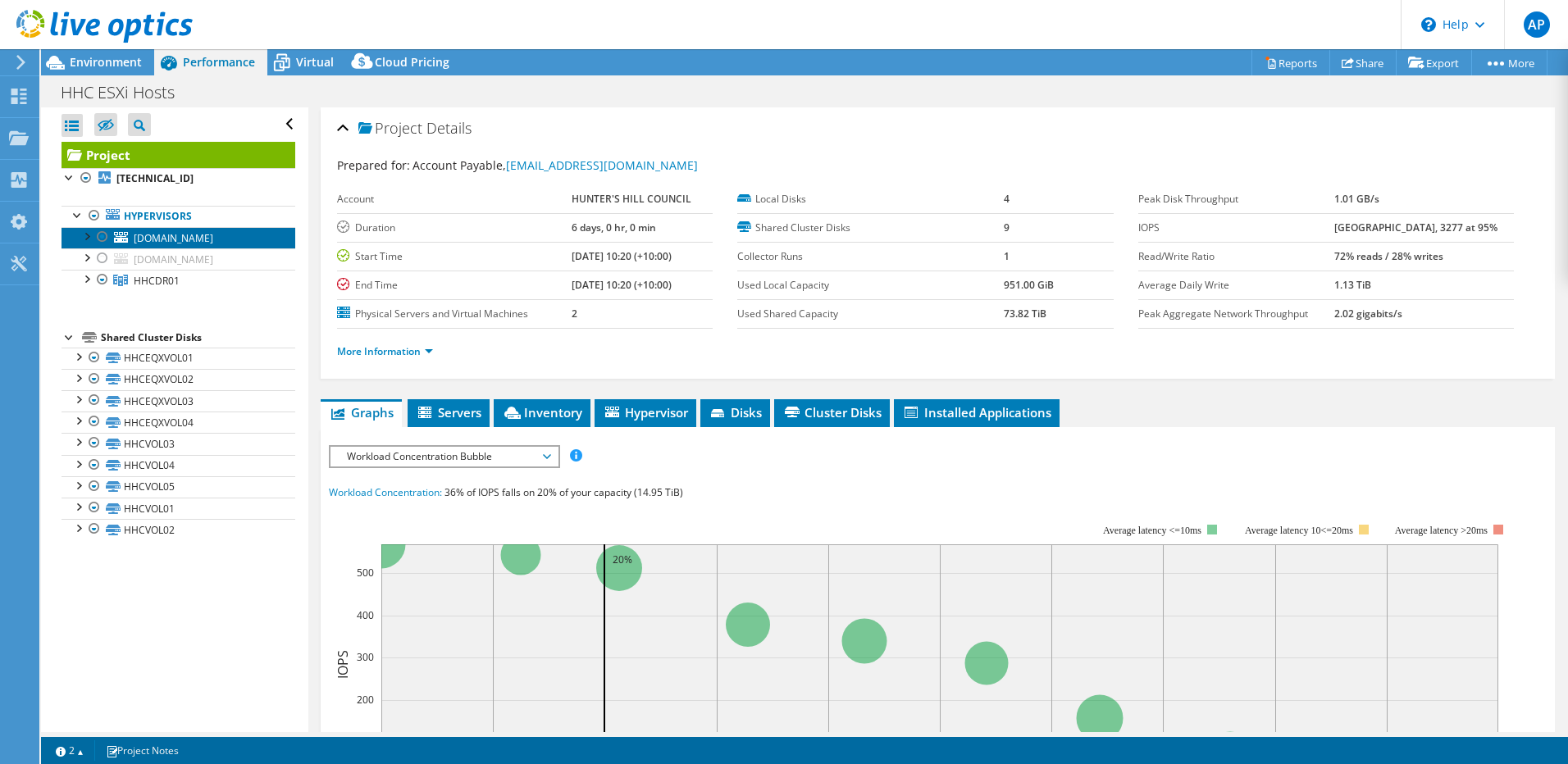
click at [213, 242] on span "[DOMAIN_NAME]" at bounding box center [173, 238] width 79 height 14
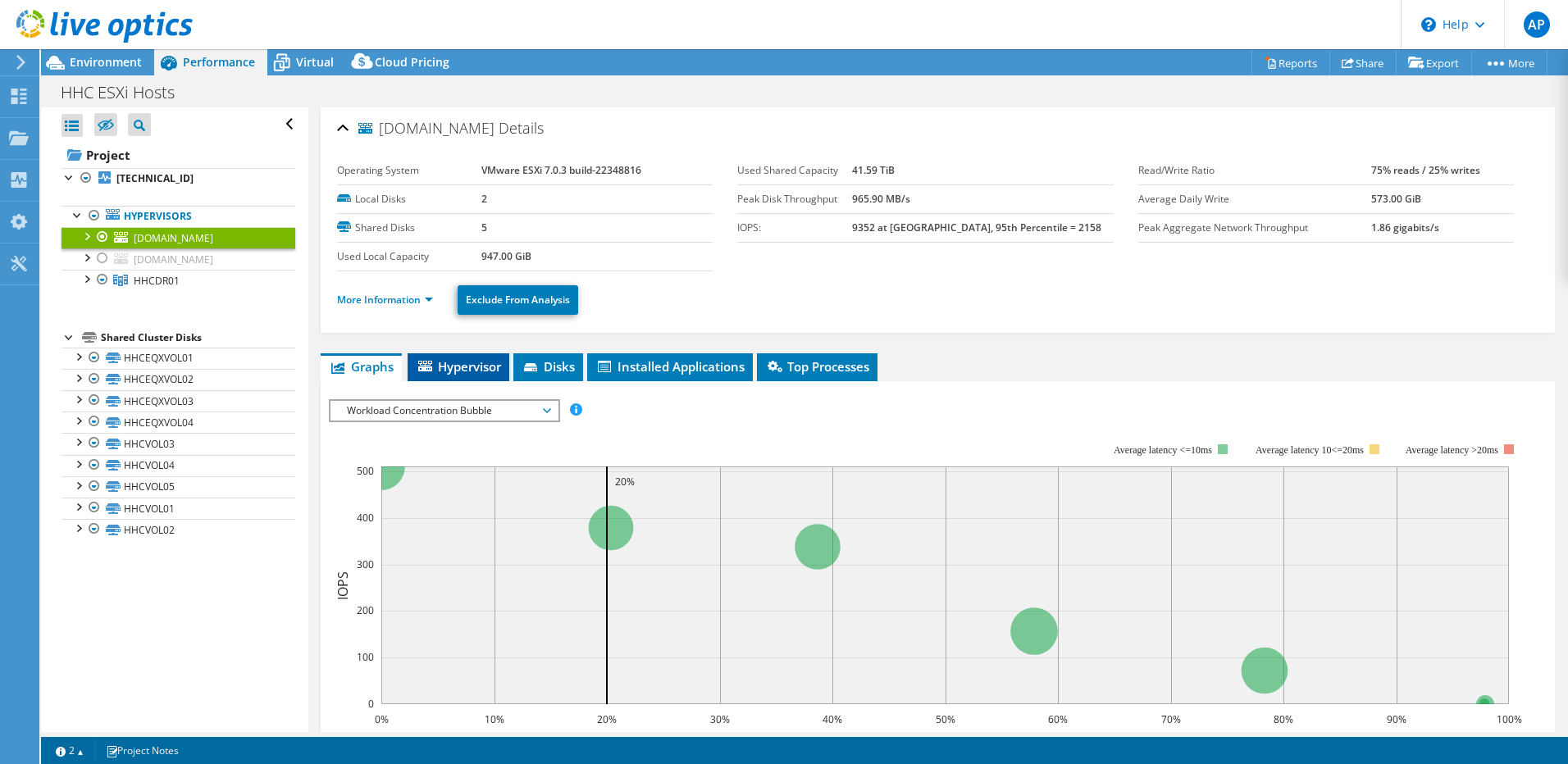
click at [485, 359] on span "Hypervisor" at bounding box center [458, 366] width 85 height 17
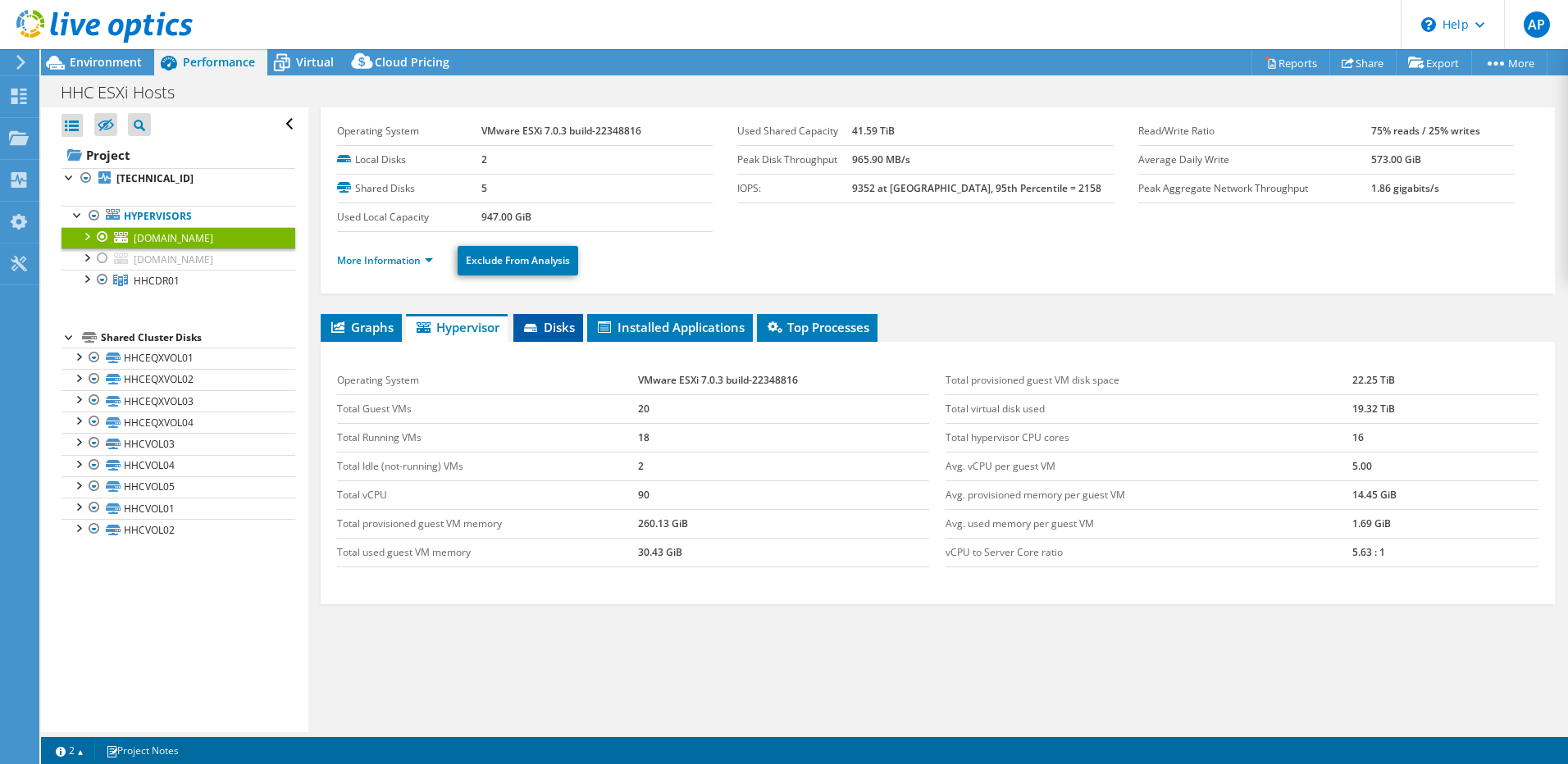
scroll to position [60, 0]
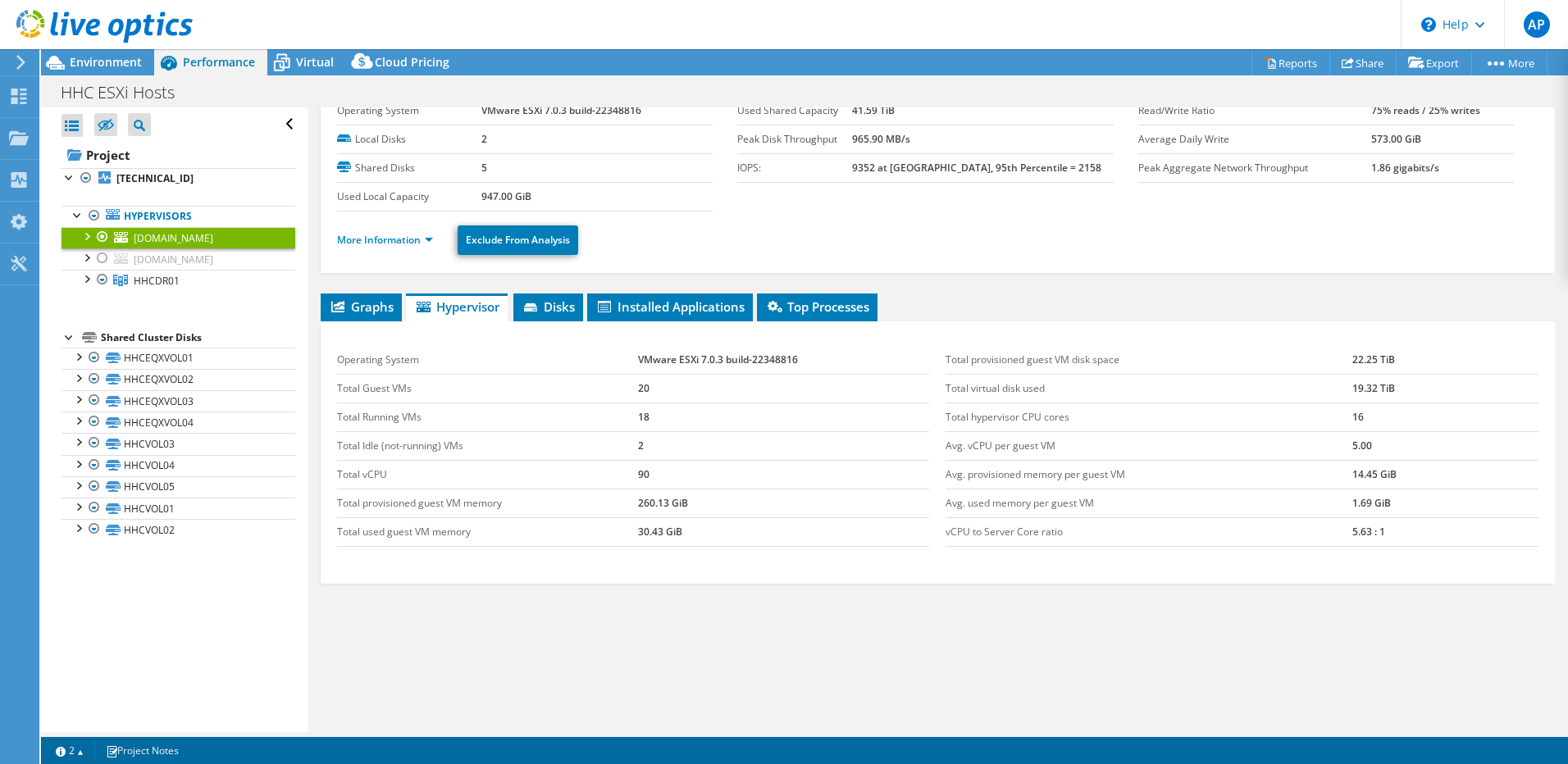
click at [805, 202] on section "Operating System VMware ESXi 7.0.3 build-22348816 Local Disks 2 Shared Disks 5 …" at bounding box center [738, 154] width 801 height 115
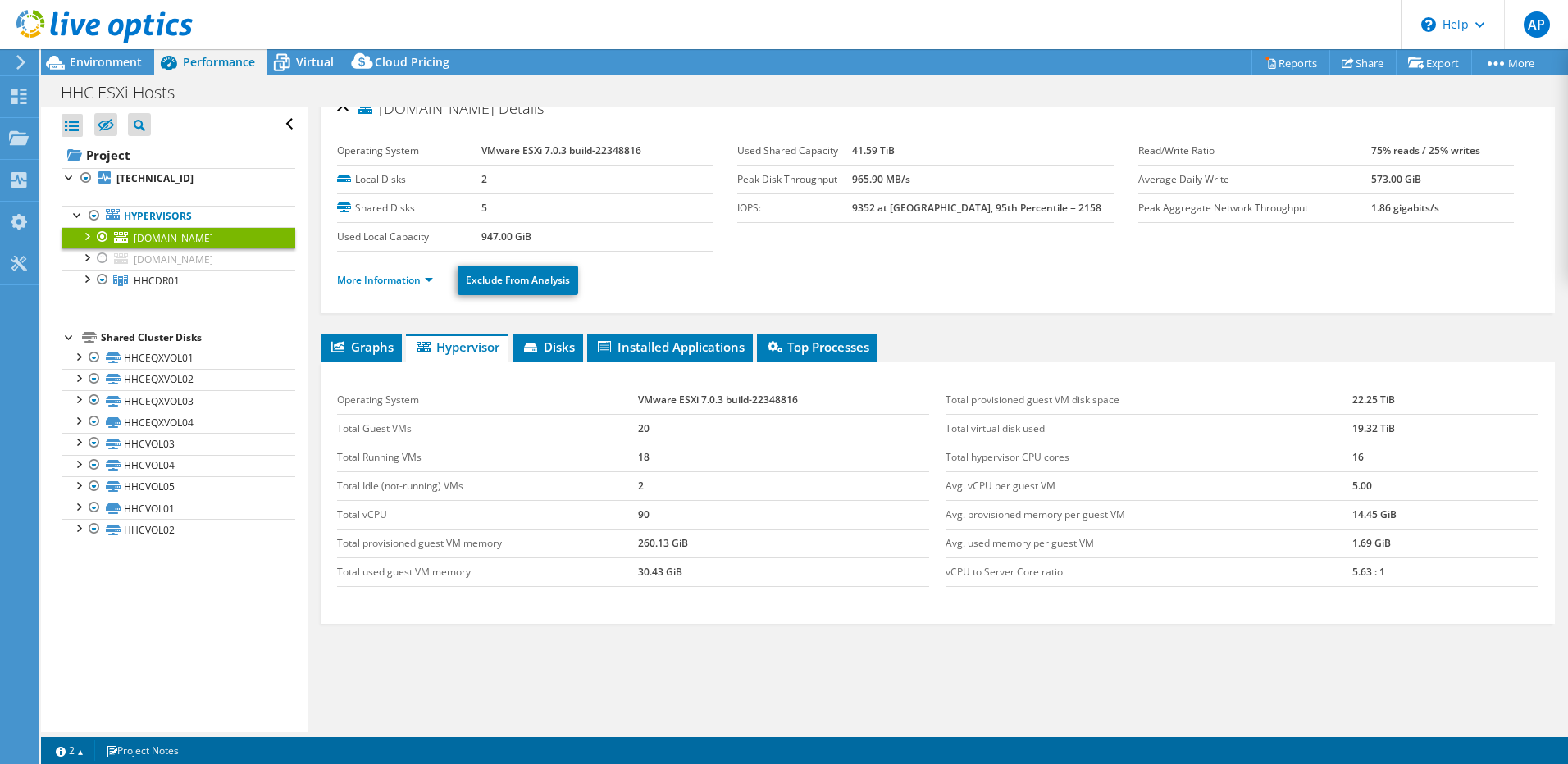
scroll to position [0, 0]
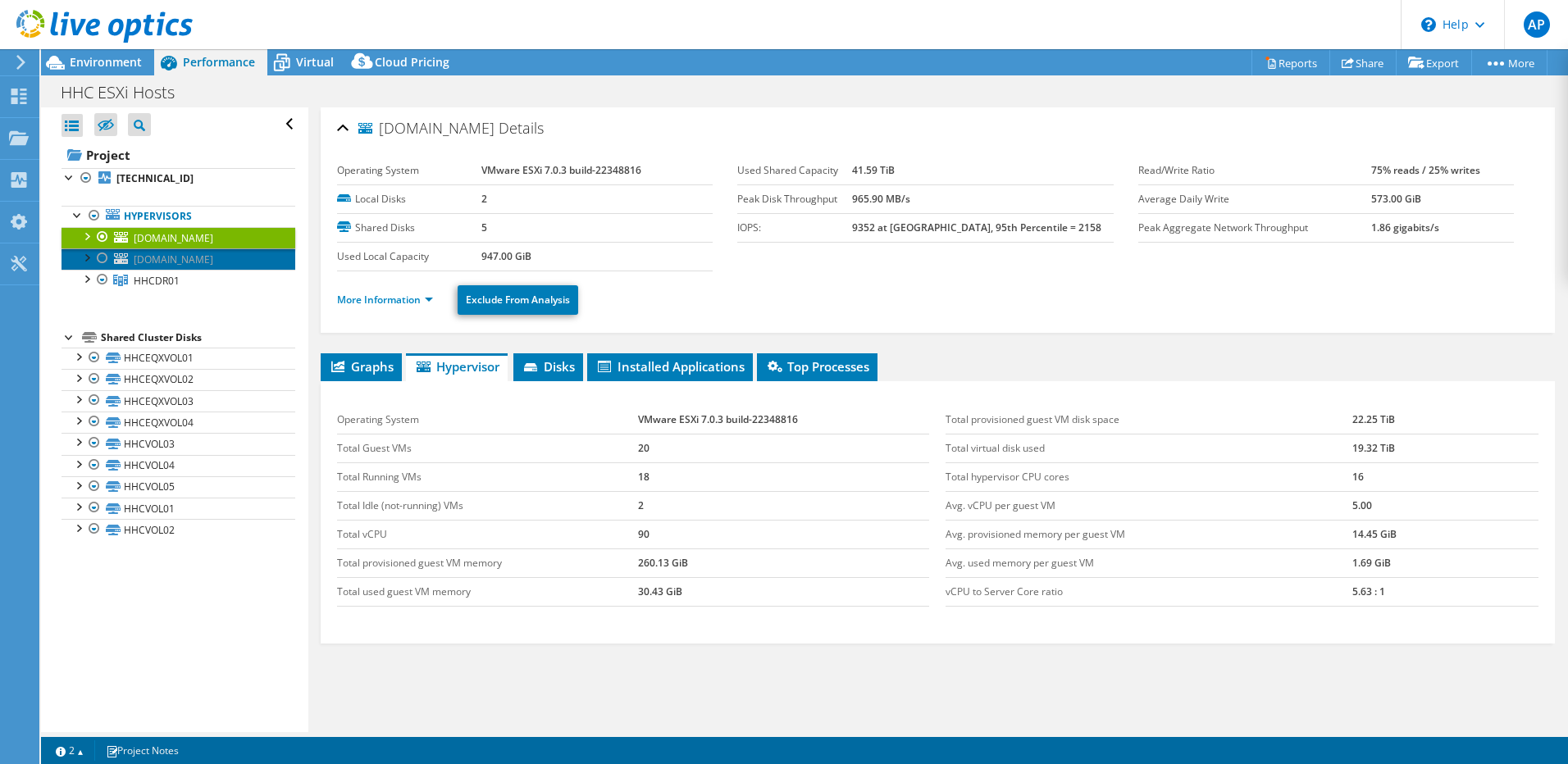
click at [165, 253] on span "[DOMAIN_NAME]" at bounding box center [173, 260] width 79 height 14
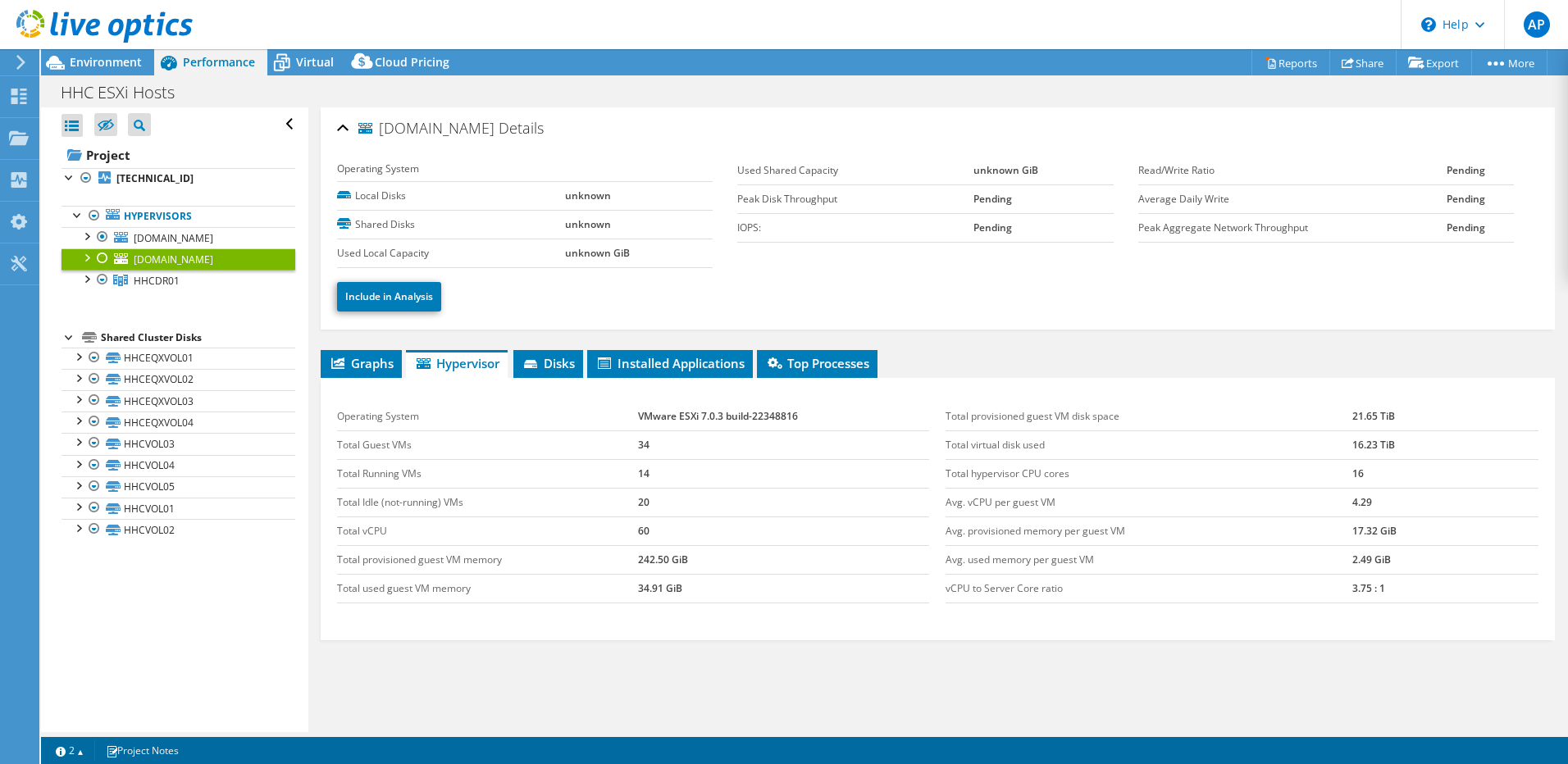
click at [103, 258] on div at bounding box center [103, 258] width 17 height 20
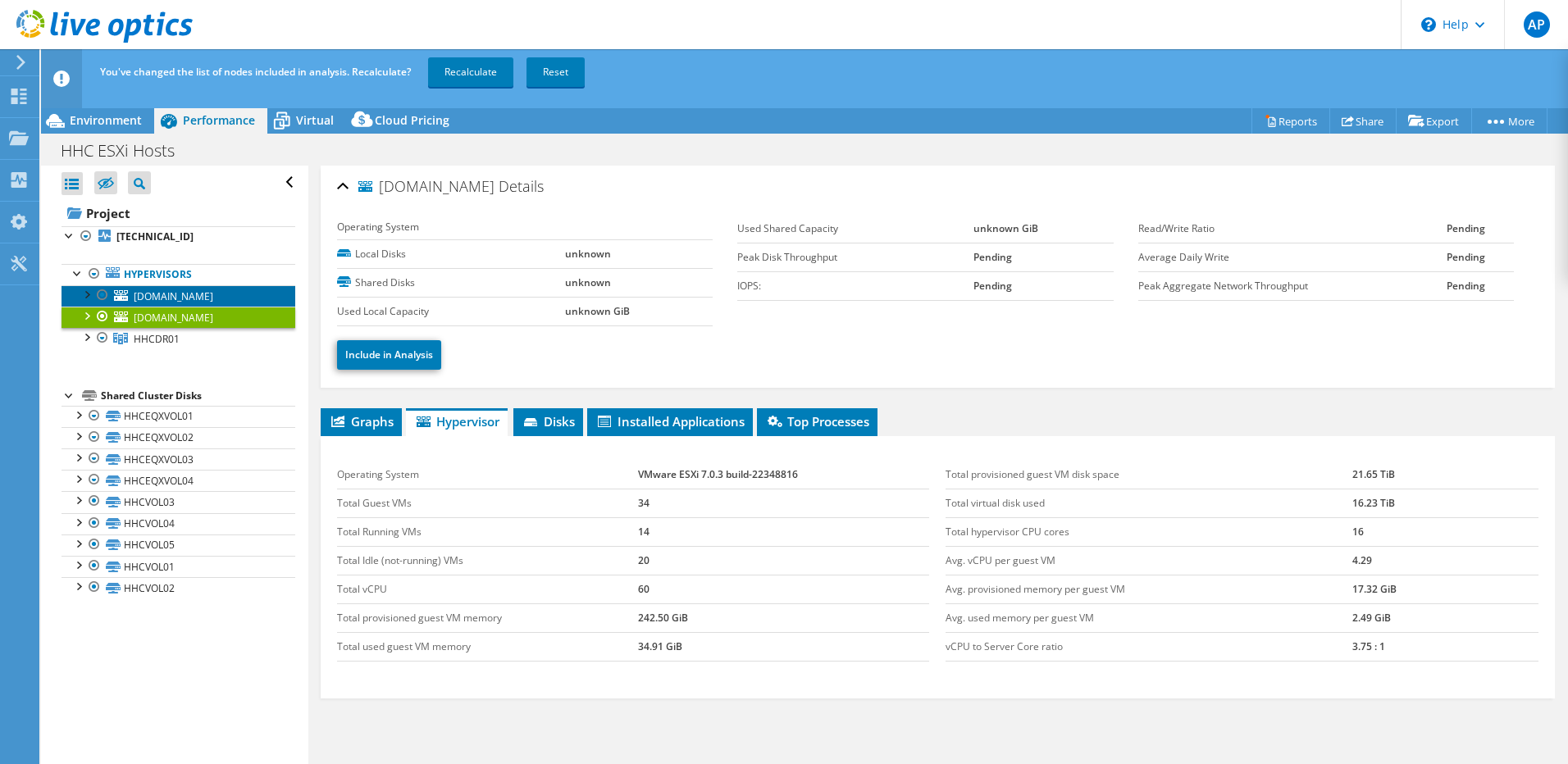
click at [148, 293] on span "[DOMAIN_NAME]" at bounding box center [173, 296] width 79 height 14
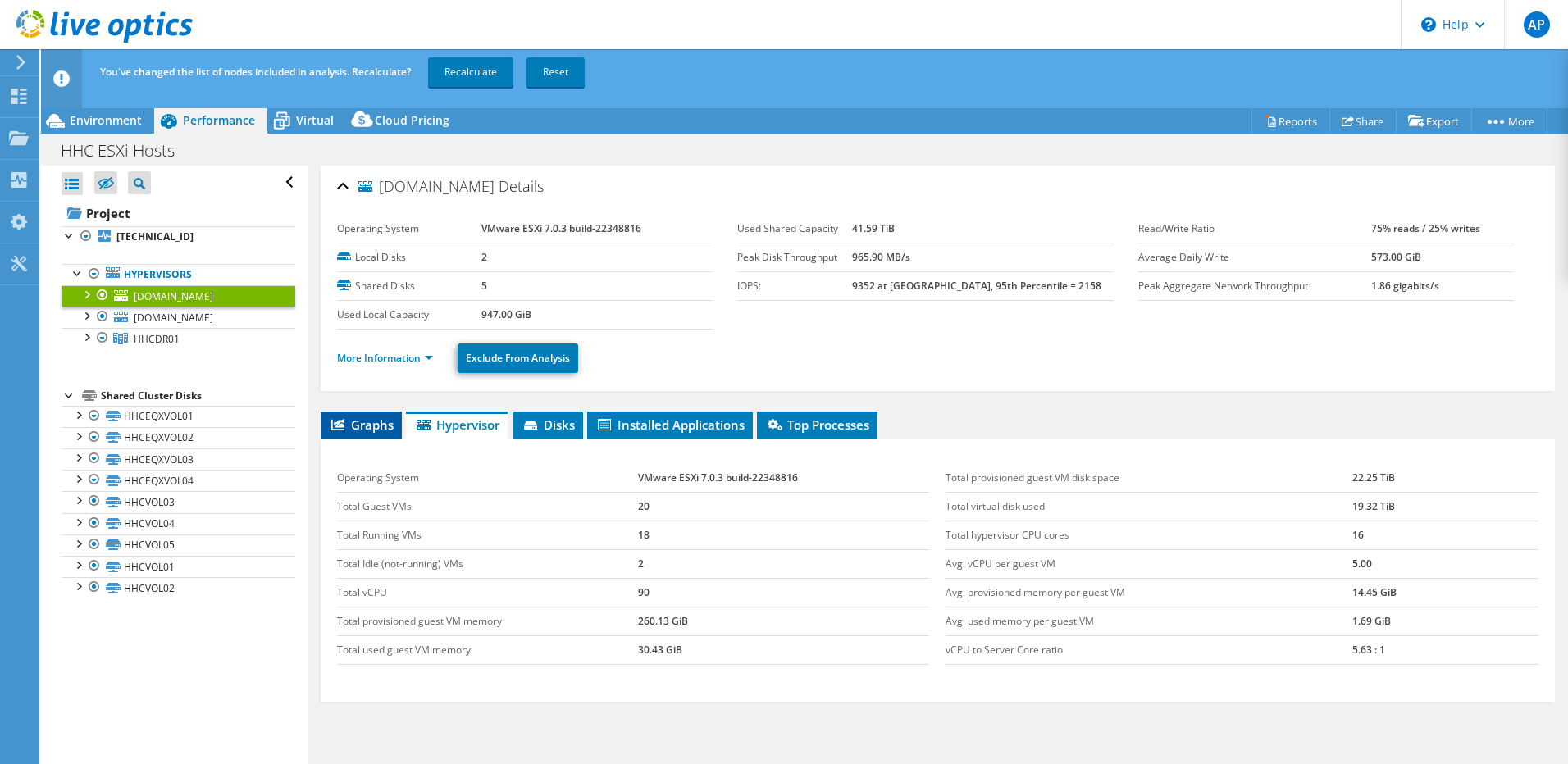
click at [377, 428] on span "Graphs" at bounding box center [361, 424] width 64 height 17
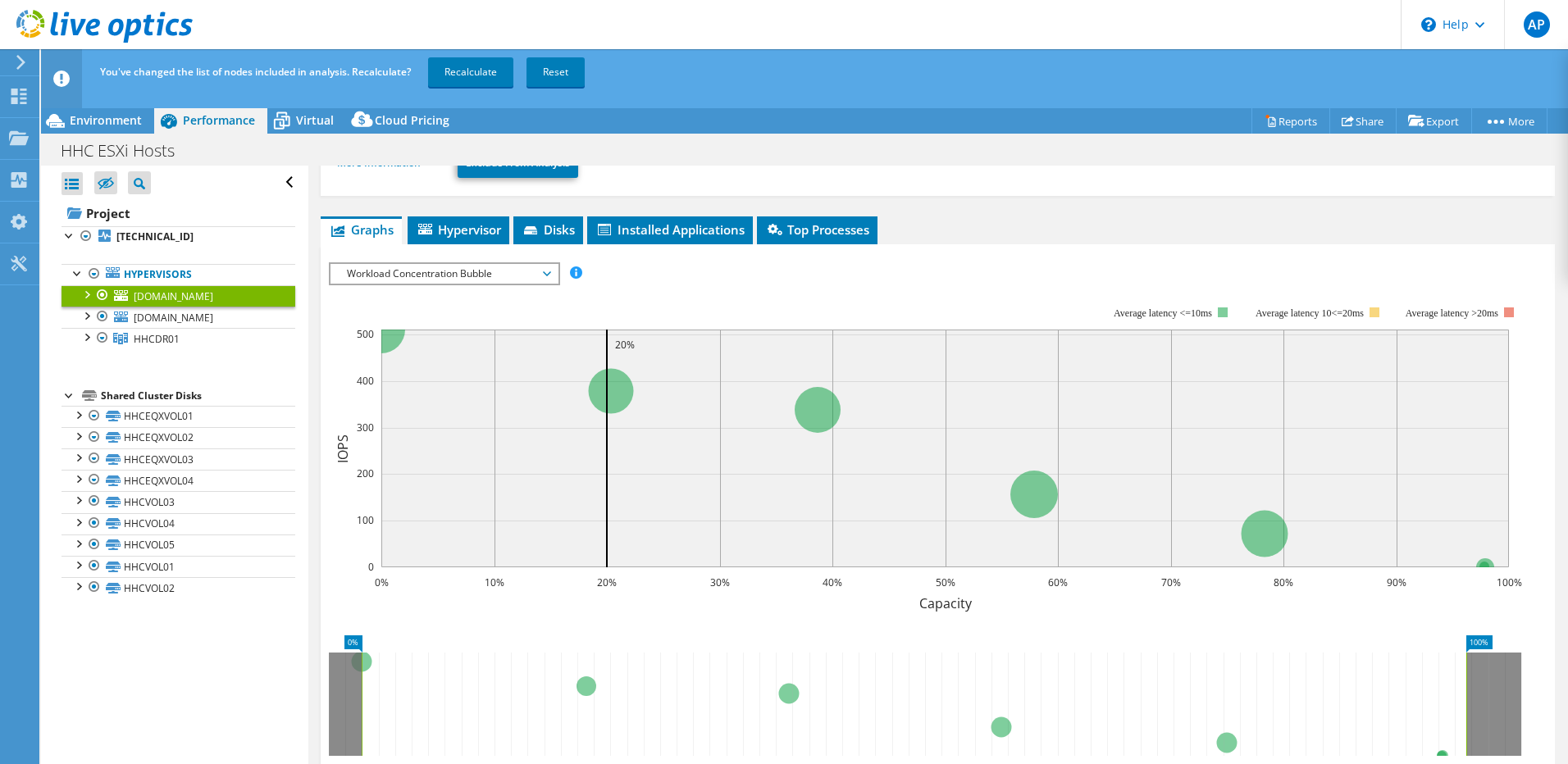
scroll to position [246, 0]
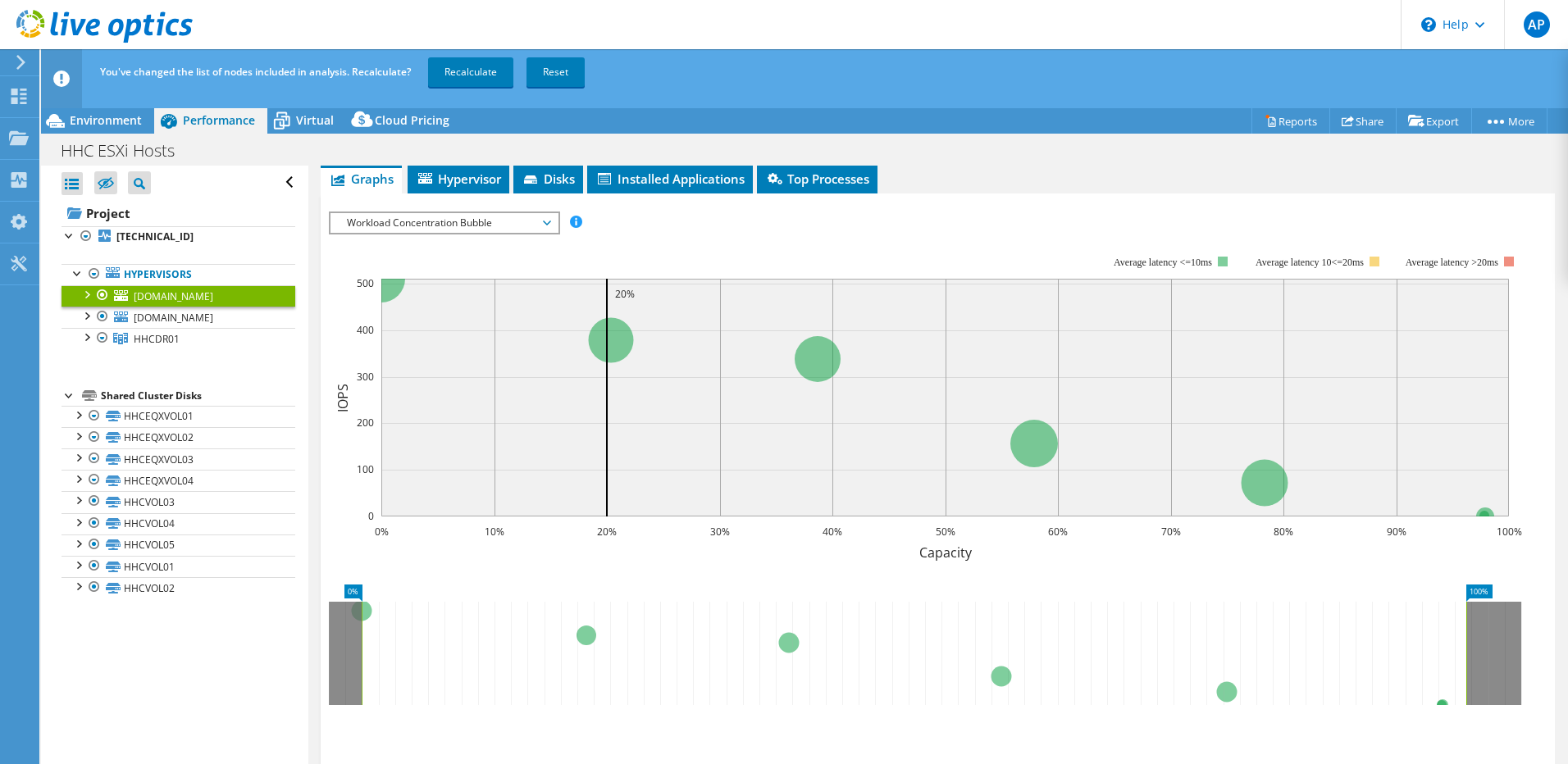
click at [513, 202] on div "IOPS Disk Throughput IO Size Latency Queue Depth CPU Percentage Memory Page Fau…" at bounding box center [938, 488] width 1218 height 590
click at [516, 214] on span "Workload Concentration Bubble" at bounding box center [445, 223] width 211 height 20
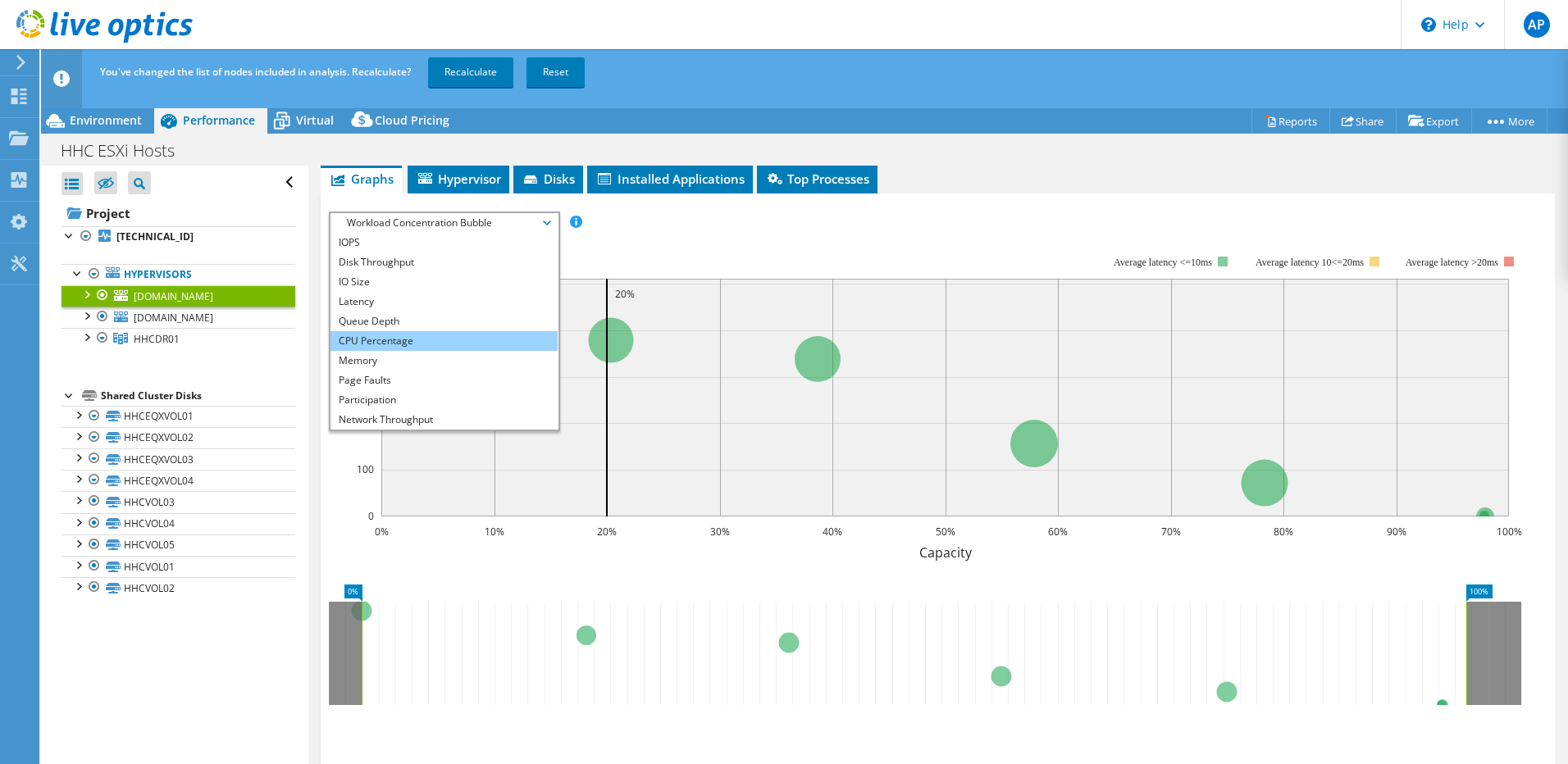
click at [432, 336] on li "CPU Percentage" at bounding box center [444, 341] width 228 height 20
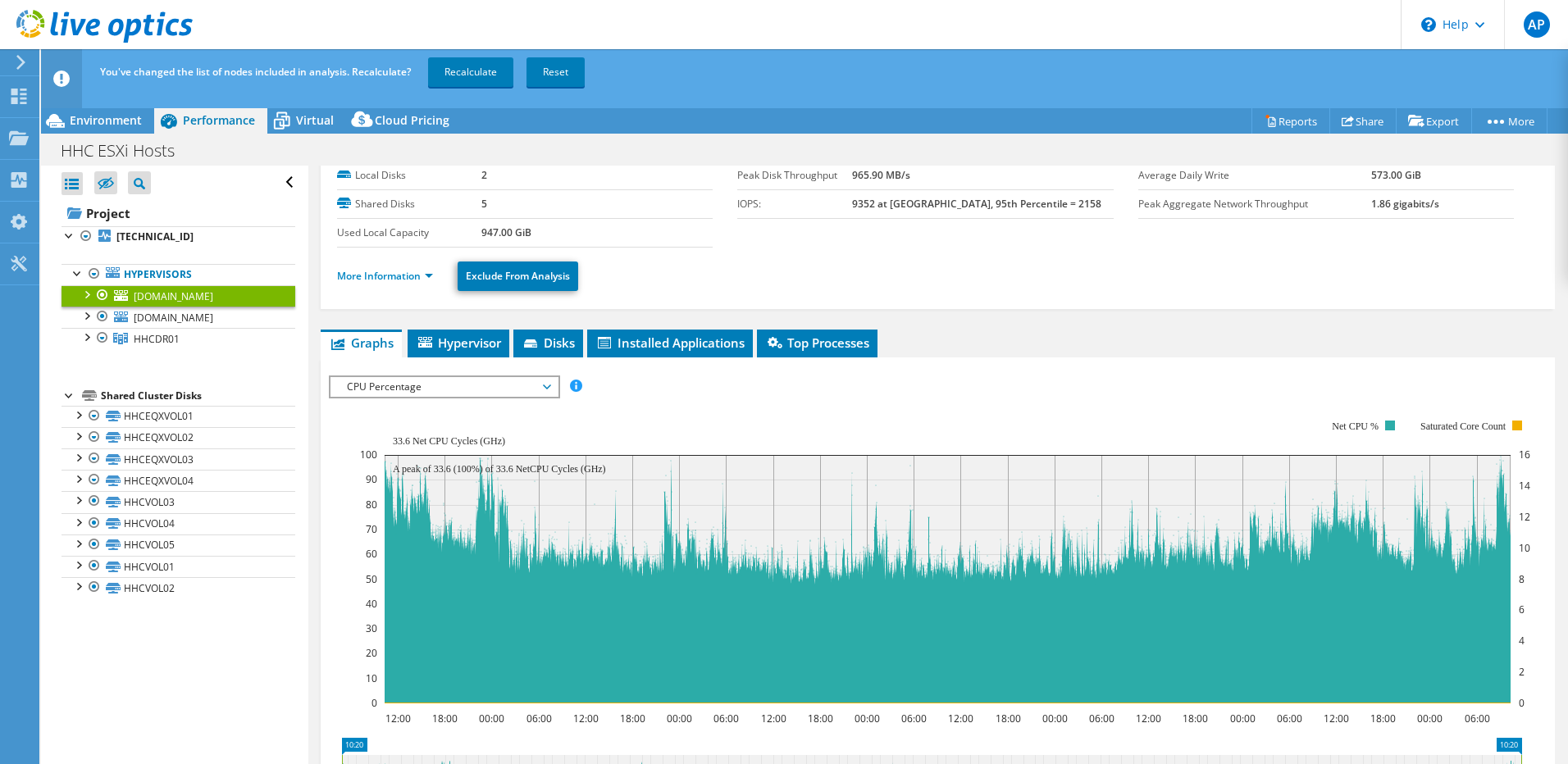
scroll to position [0, 0]
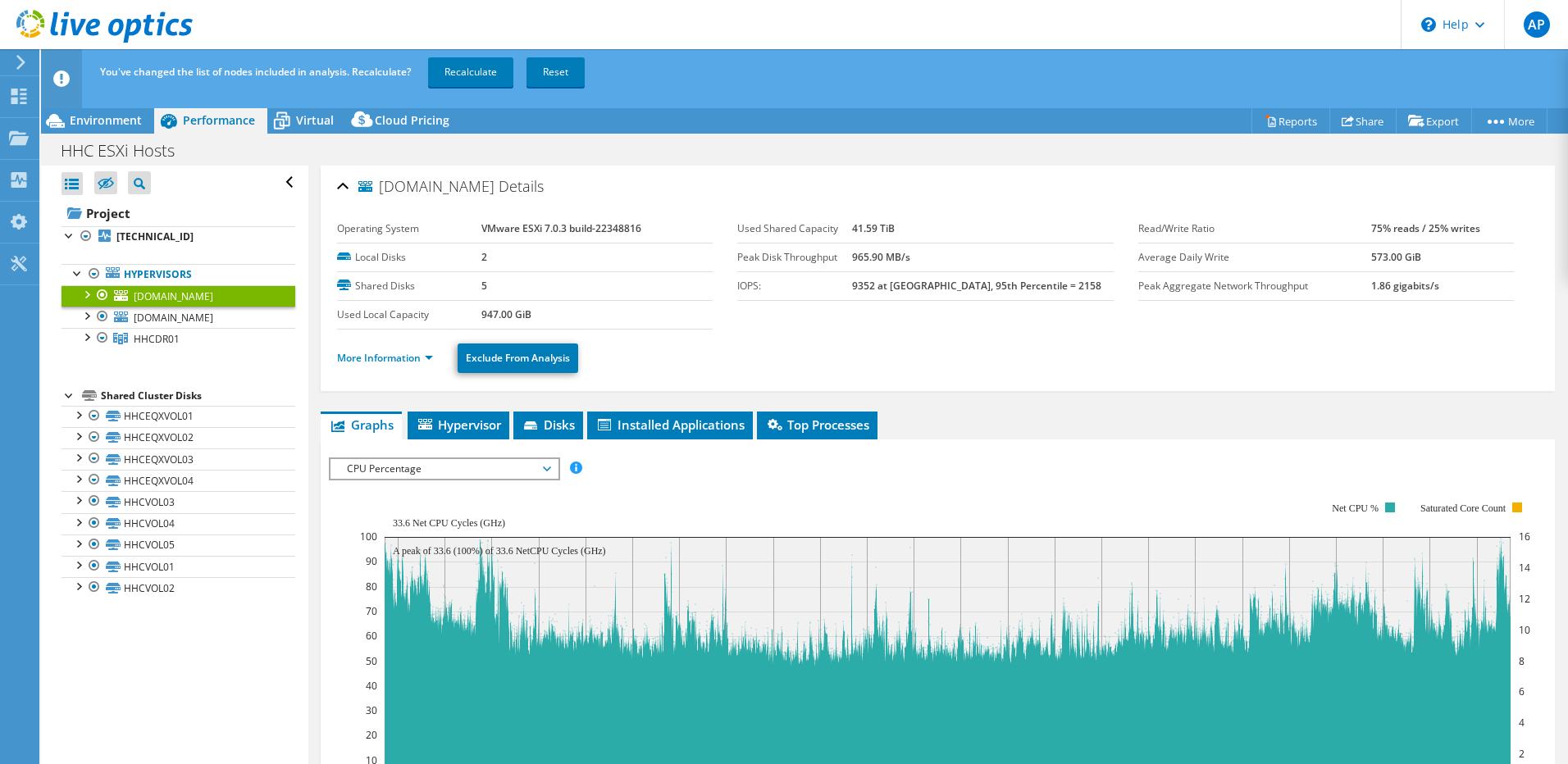
click at [902, 154] on div "HHC ESXi Hosts Print" at bounding box center [804, 150] width 1527 height 30
